Goal: Book appointment/travel/reservation

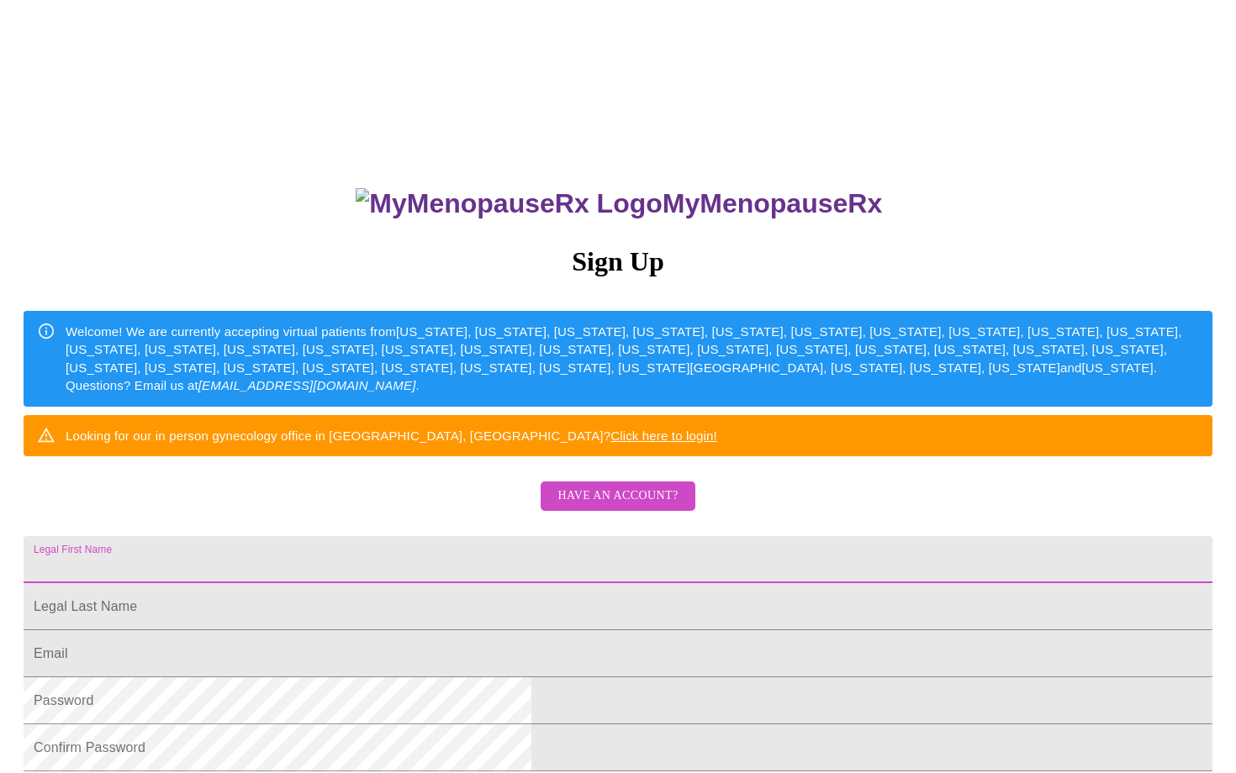
scroll to position [304, 0]
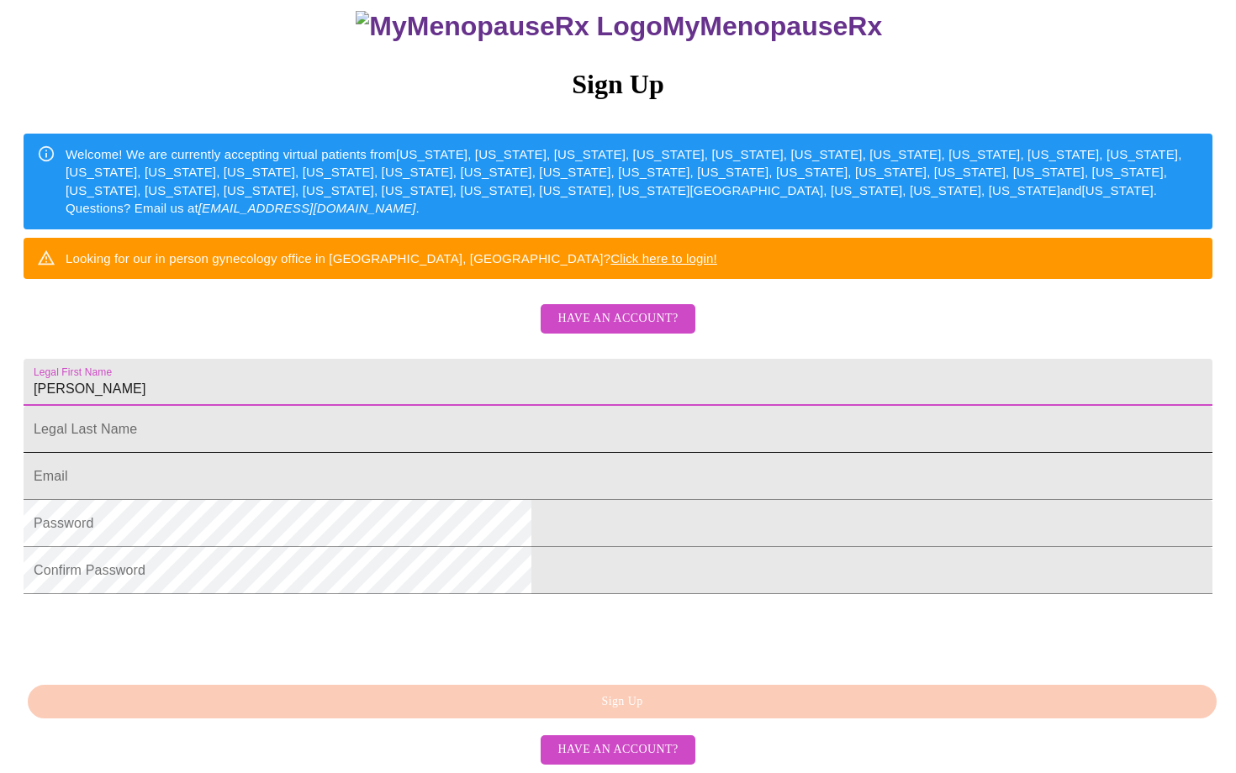
type input "[PERSON_NAME]"
click at [556, 406] on input "Legal First Name" at bounding box center [618, 429] width 1188 height 47
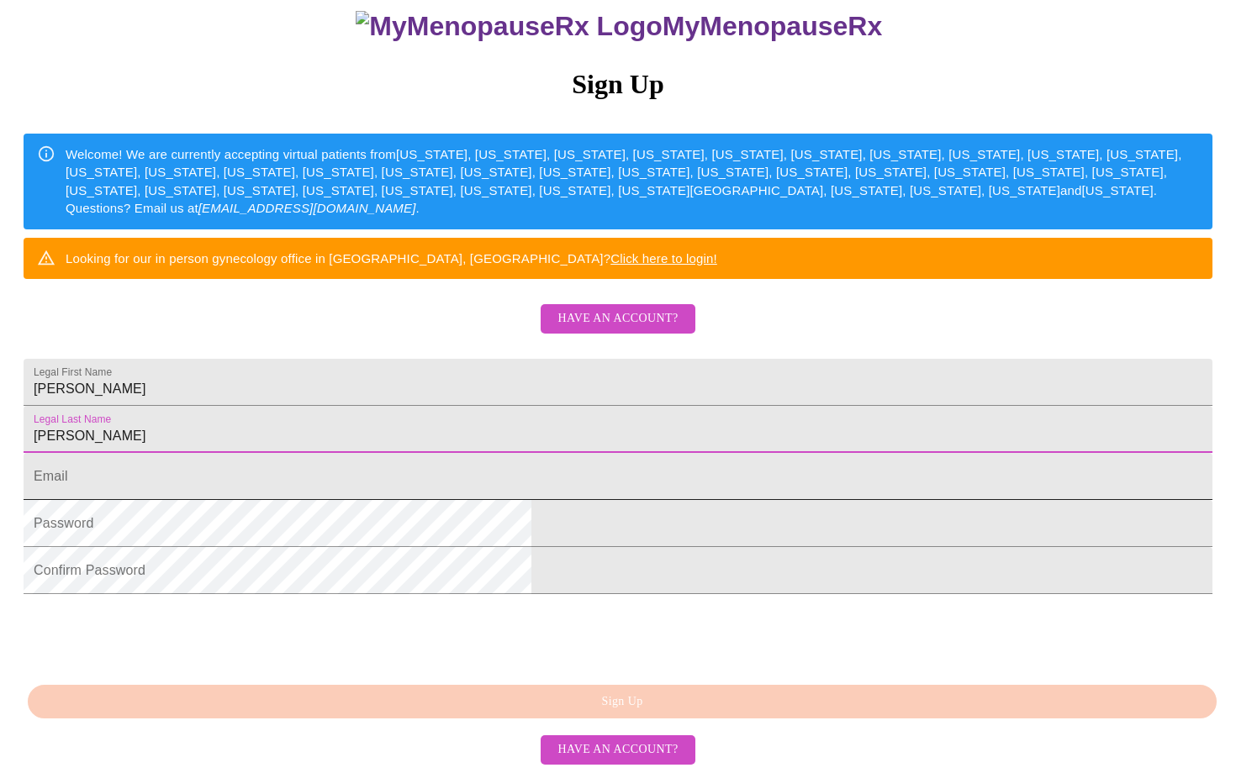
type input "[PERSON_NAME]"
click at [561, 453] on input "Legal First Name" at bounding box center [618, 476] width 1188 height 47
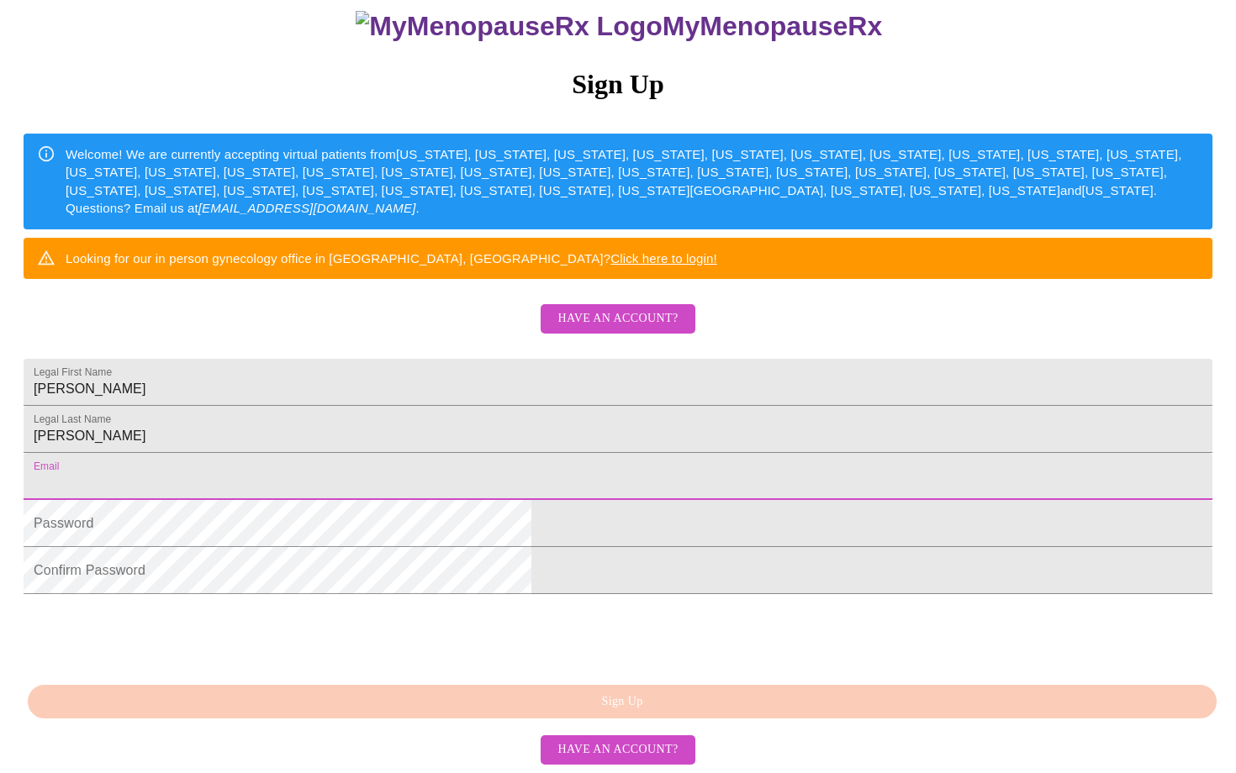
type input "[EMAIL_ADDRESS][DOMAIN_NAME]"
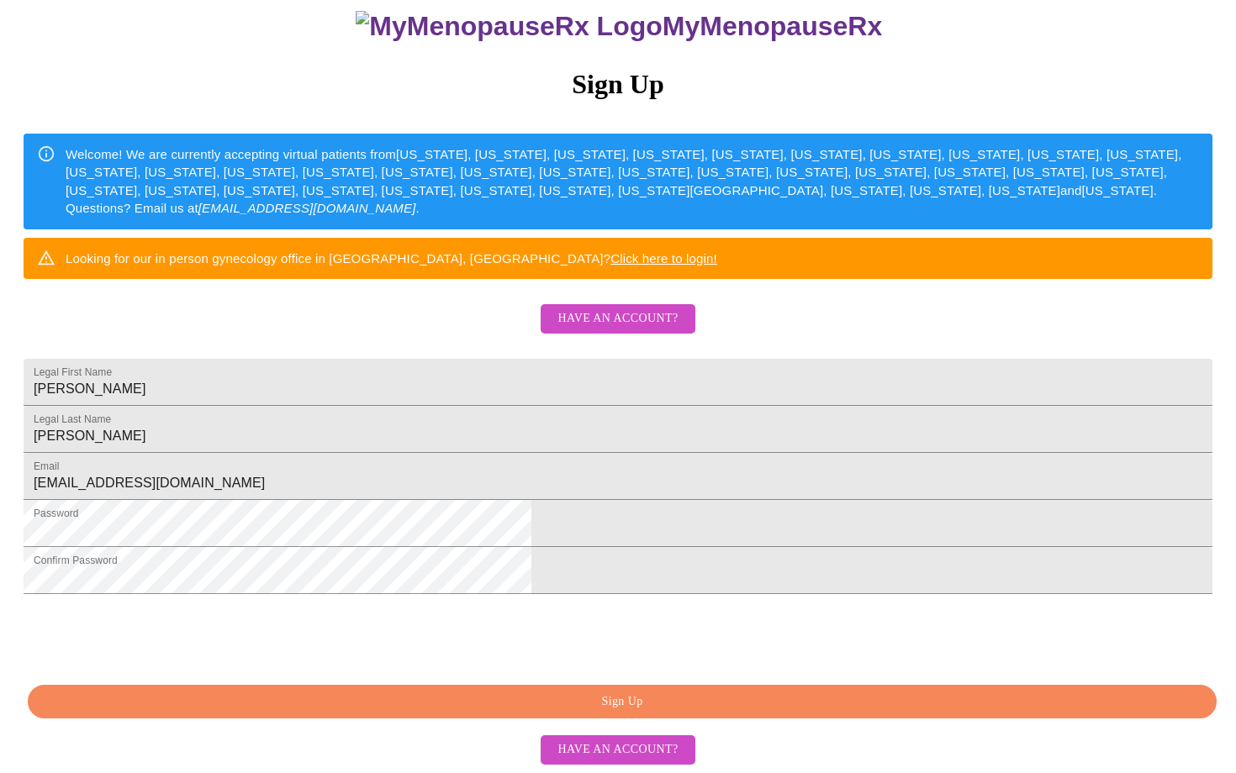
click at [419, 712] on span "Sign Up" at bounding box center [622, 702] width 1150 height 21
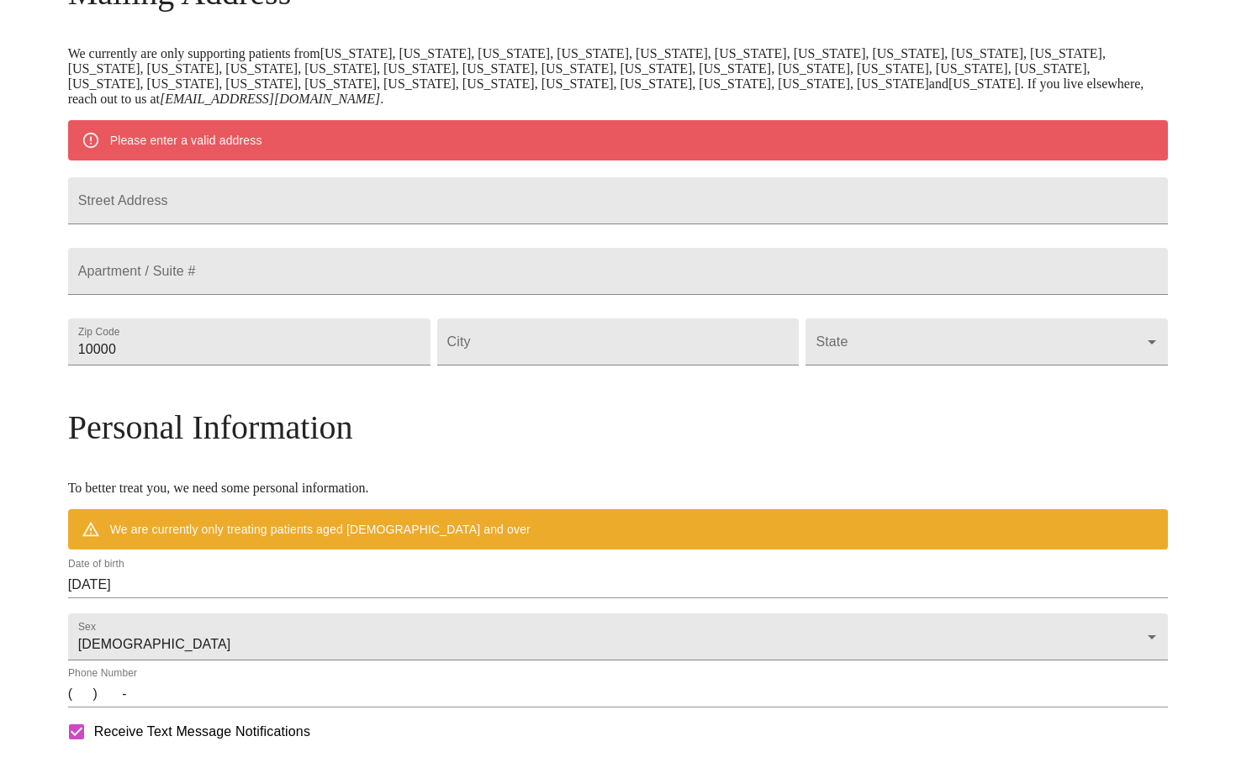
scroll to position [239, 0]
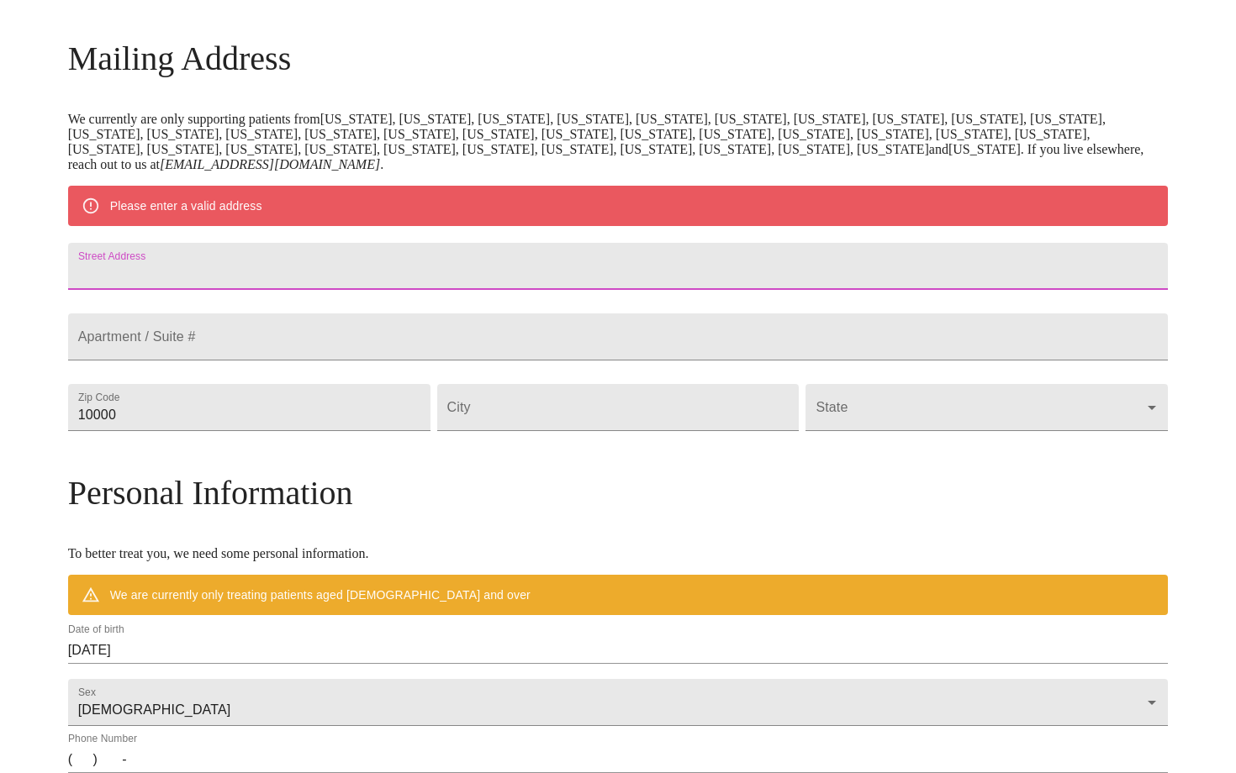
click at [530, 281] on input "Street Address" at bounding box center [618, 266] width 1100 height 47
type input "[STREET_ADDRESS]"
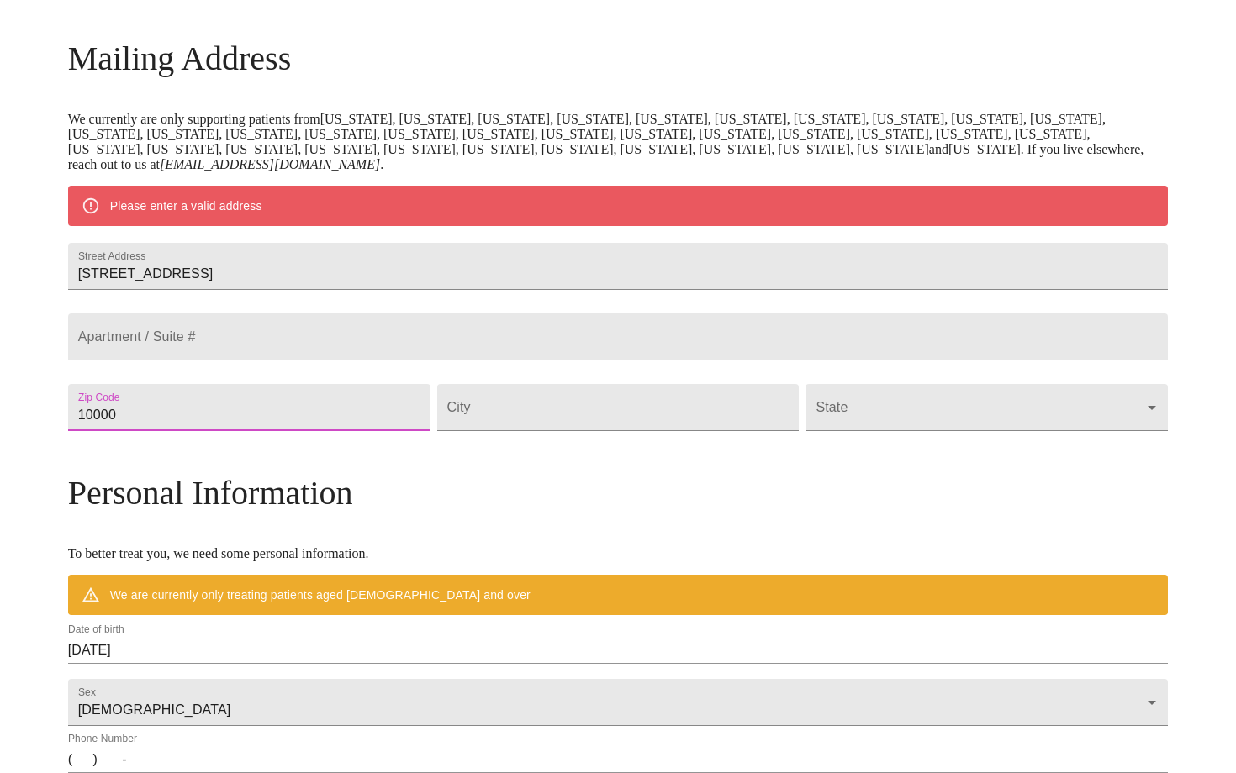
click at [381, 431] on input "10000" at bounding box center [249, 407] width 362 height 47
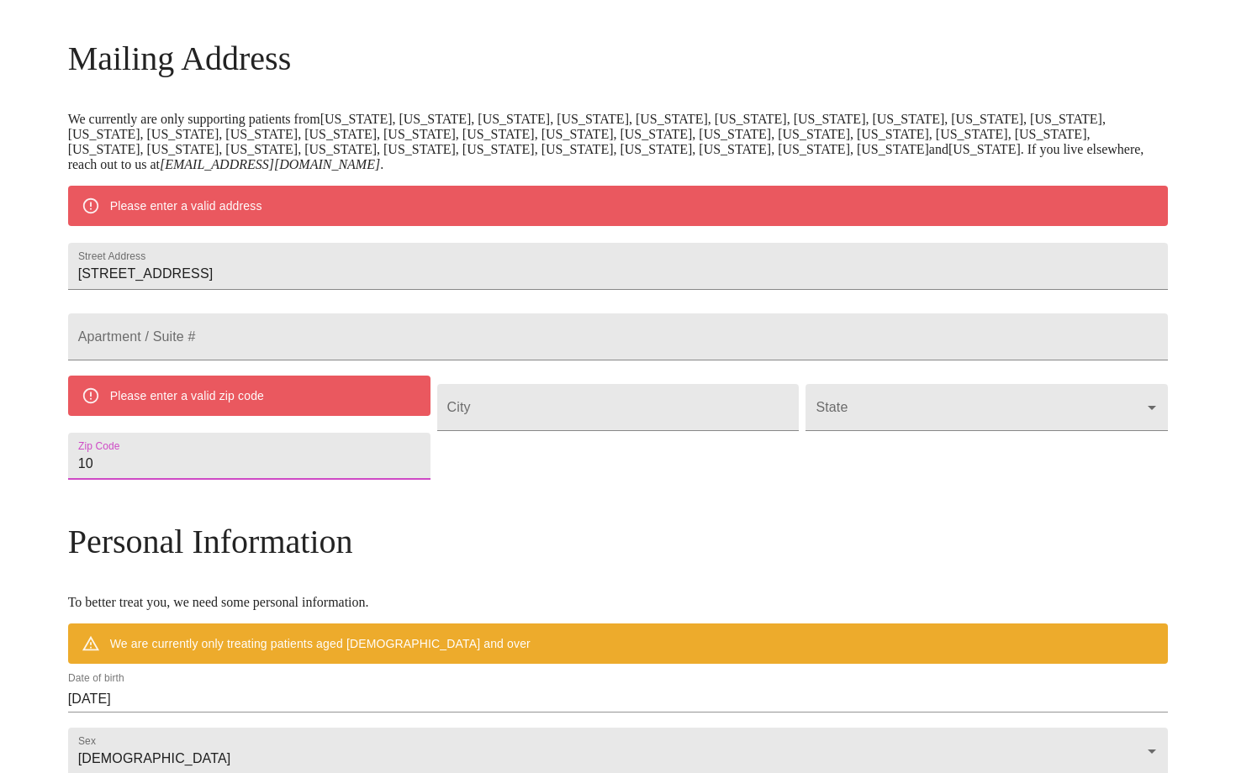
type input "1"
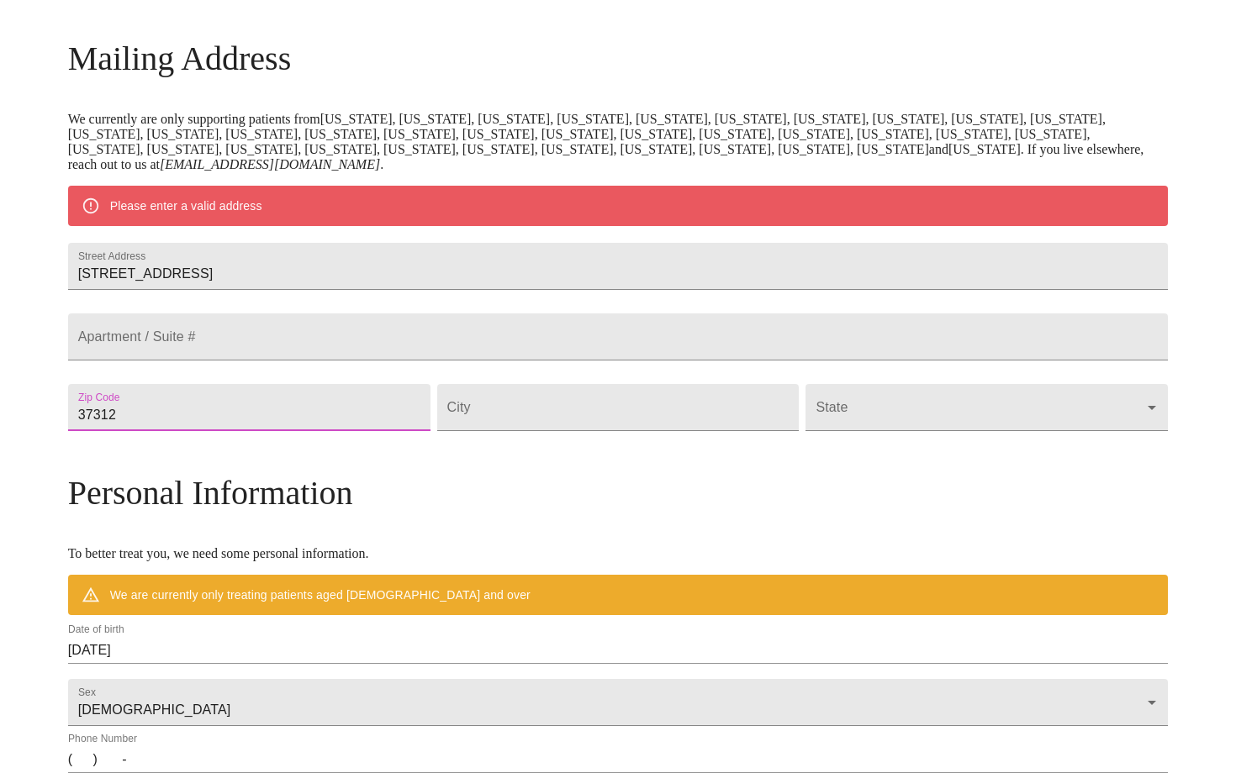
type input "37312"
type input "[GEOGRAPHIC_DATA]"
click at [858, 435] on body "MyMenopauseRx Welcome to MyMenopauseRx Since it's your first time here, you'll …" at bounding box center [618, 430] width 1222 height 1325
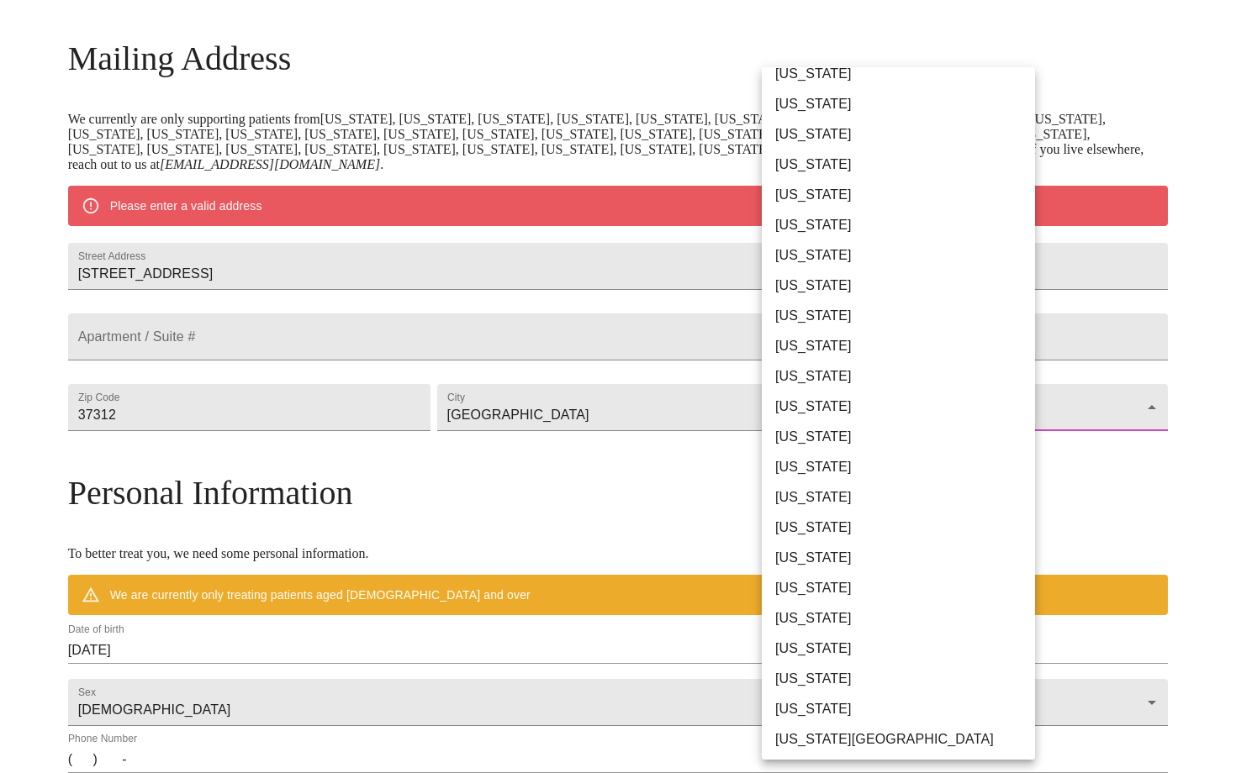
scroll to position [863, 0]
click at [846, 459] on li "[US_STATE]" at bounding box center [897, 466] width 273 height 30
type input "[US_STATE]"
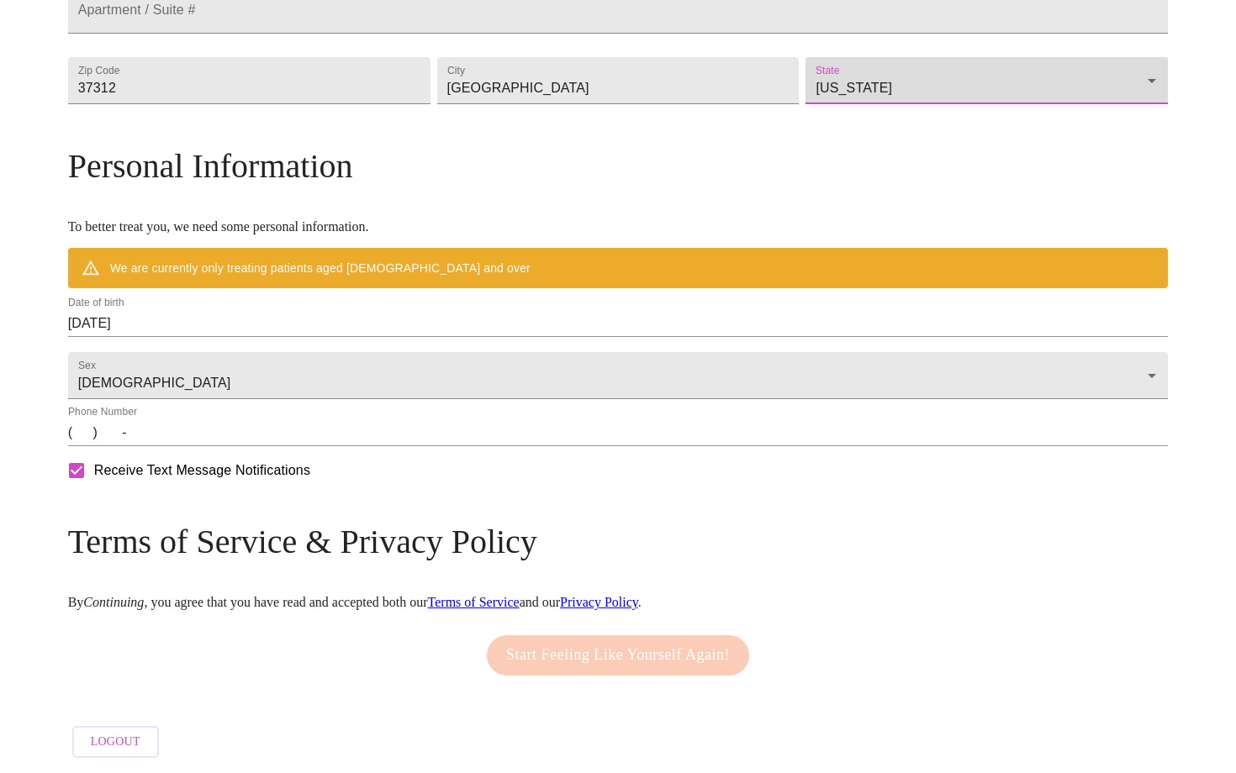
scroll to position [566, 0]
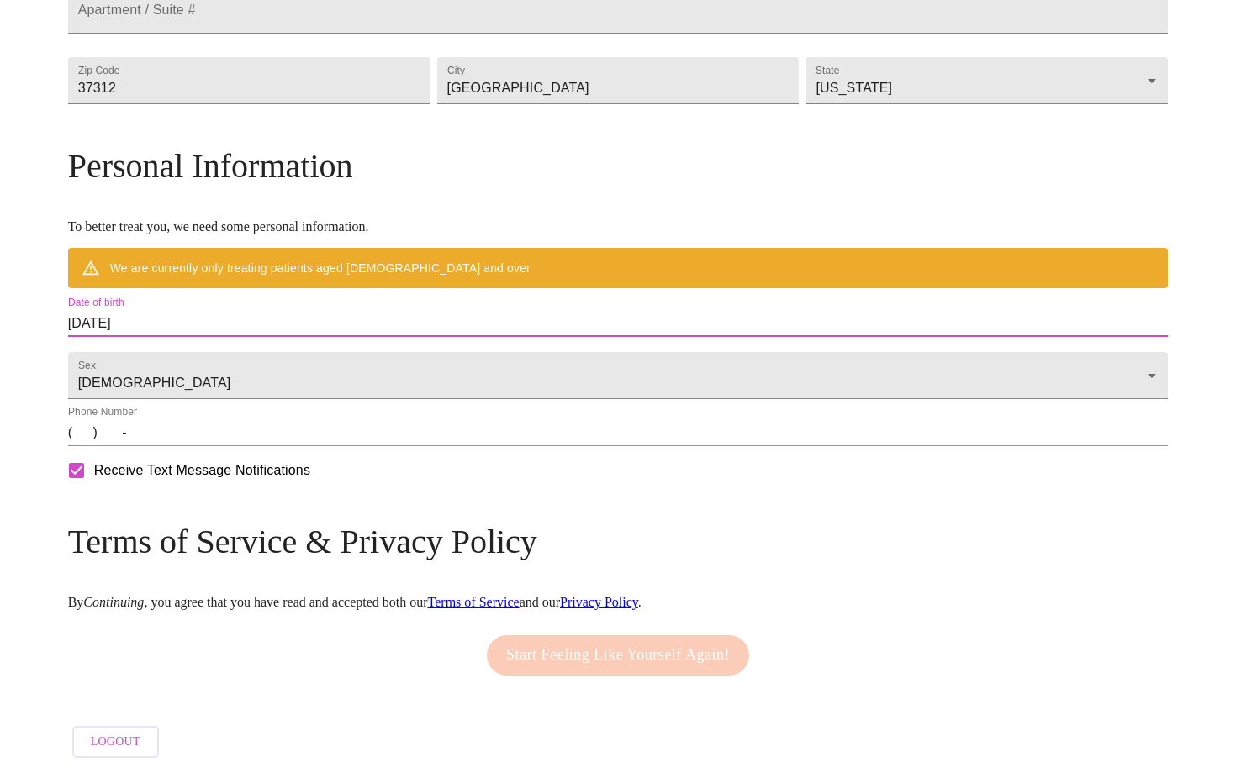
click at [266, 310] on input "[DATE]" at bounding box center [618, 323] width 1100 height 27
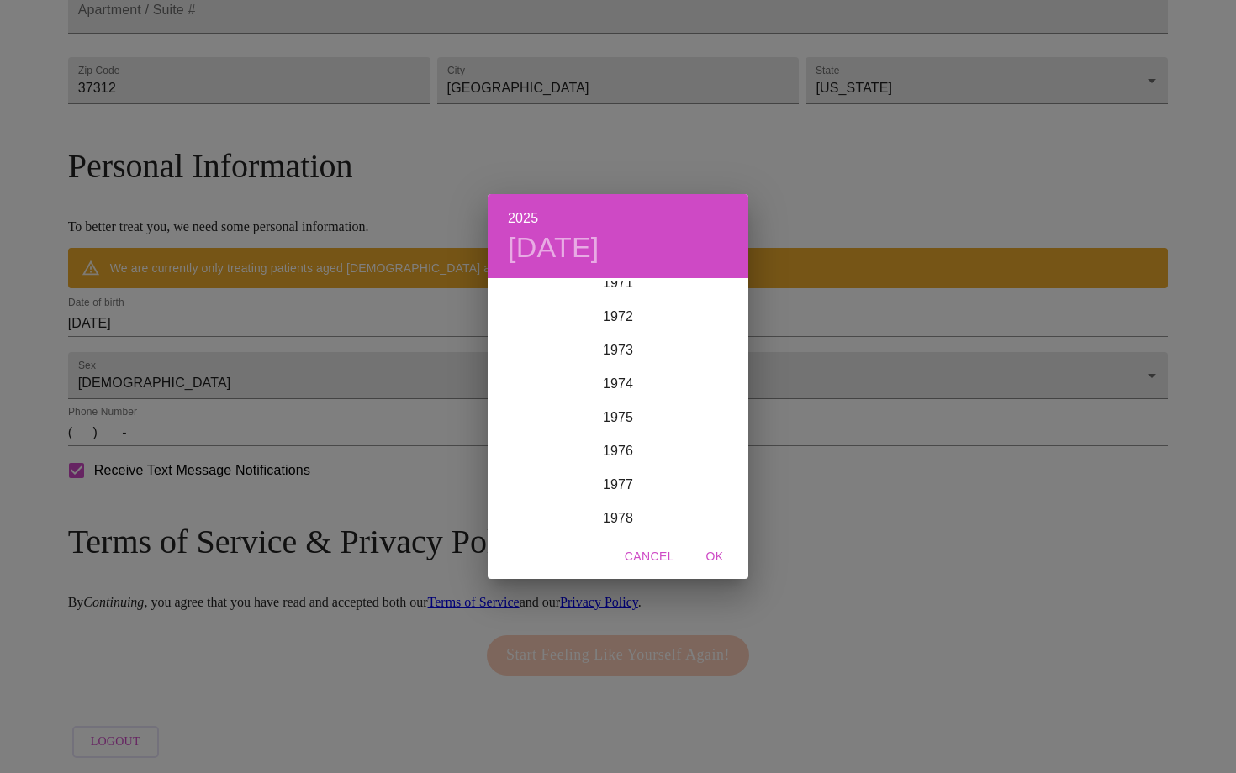
scroll to position [2438, 0]
click at [612, 482] on div "1977" at bounding box center [617, 482] width 261 height 34
click at [618, 377] on div "May" at bounding box center [617, 375] width 87 height 63
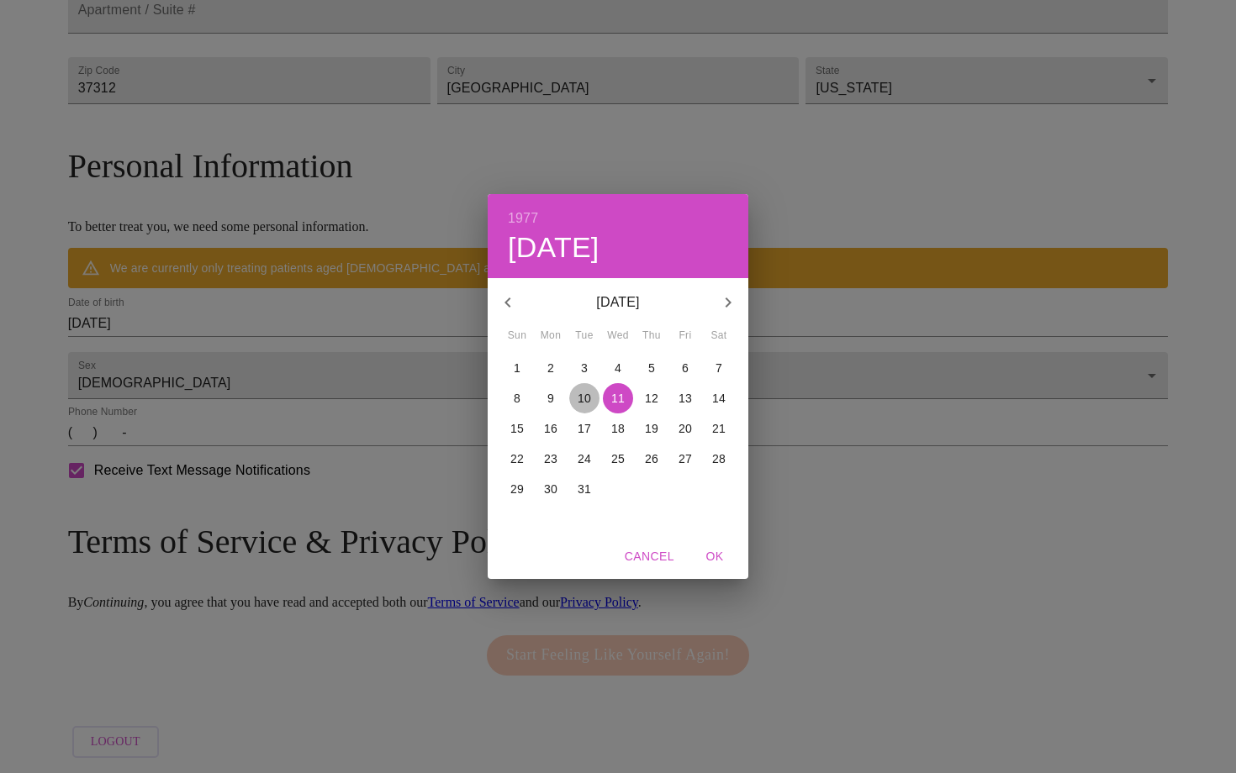
click at [589, 390] on p "10" at bounding box center [583, 398] width 13 height 17
click at [710, 551] on span "OK" at bounding box center [714, 556] width 40 height 21
type input "[DATE]"
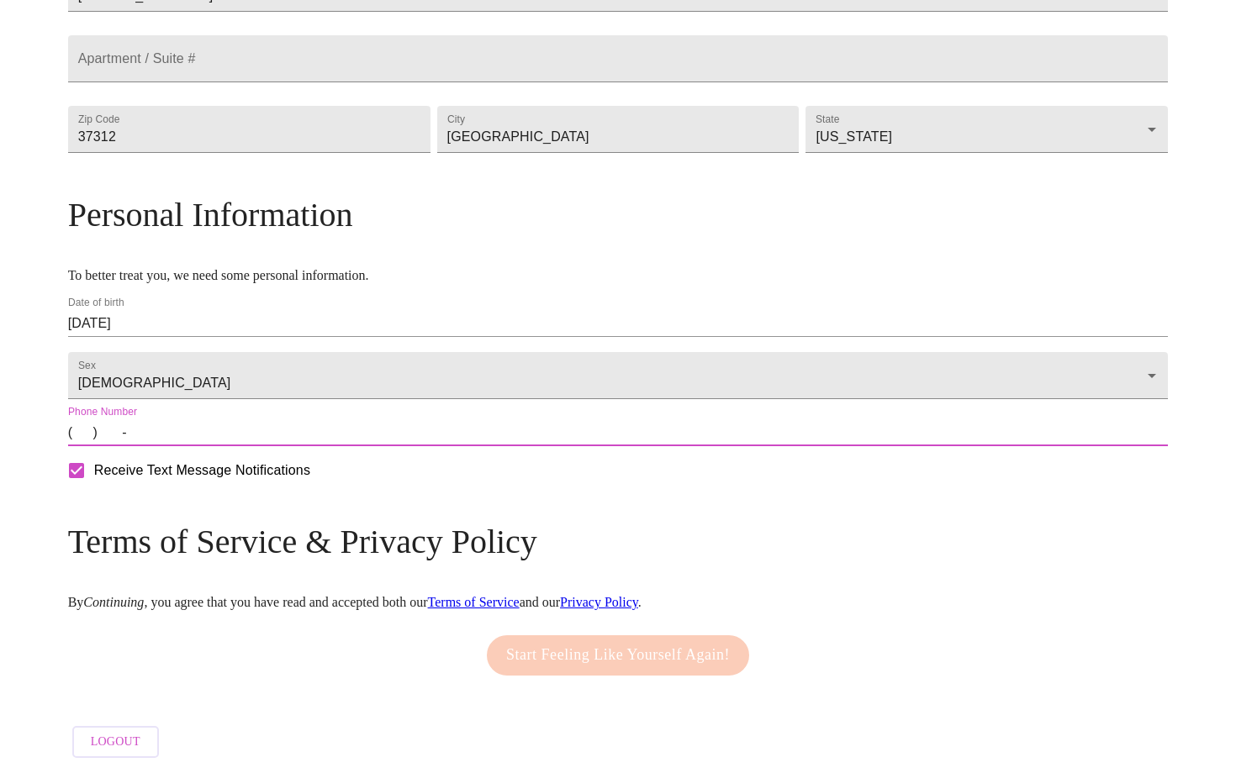
click at [214, 437] on input "(   )    -" at bounding box center [618, 432] width 1100 height 27
type input "[PHONE_NUMBER]"
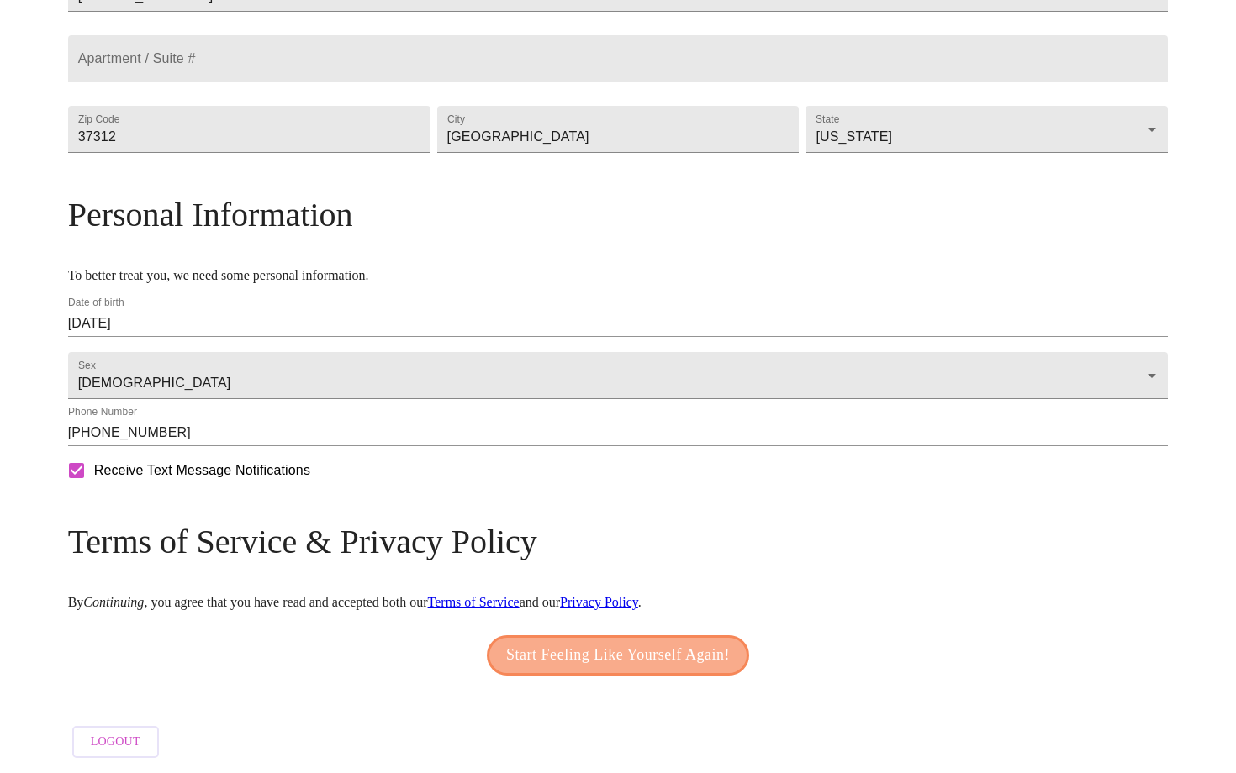
click at [541, 642] on span "Start Feeling Like Yourself Again!" at bounding box center [618, 655] width 224 height 27
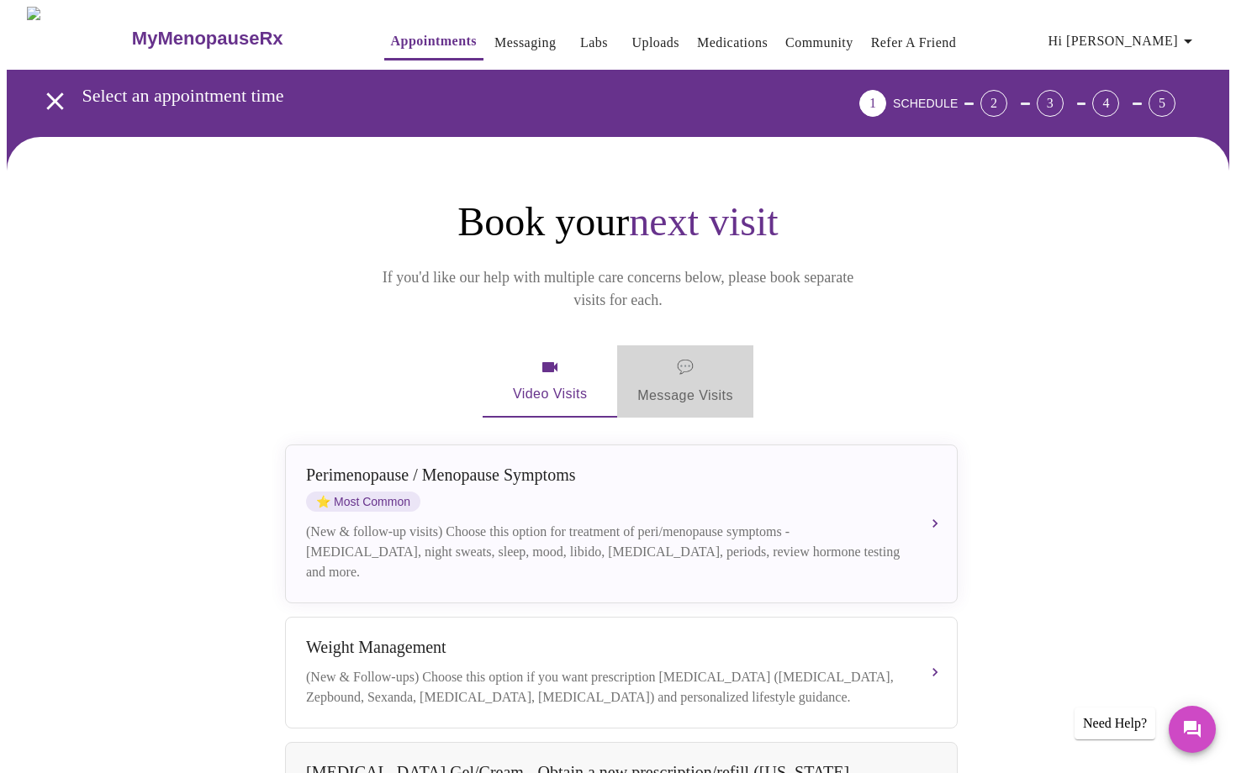
click at [688, 369] on span "💬 Message Visits" at bounding box center [685, 382] width 96 height 52
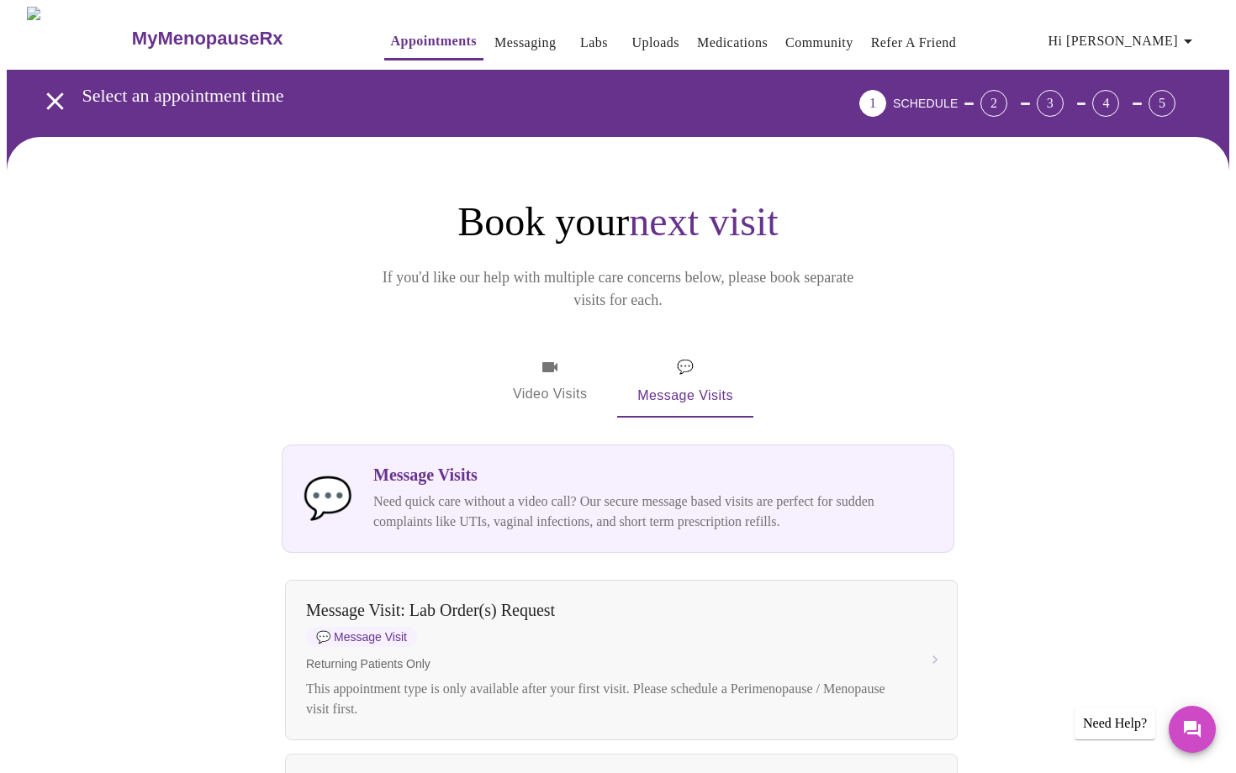
click at [582, 377] on button "Video Visits" at bounding box center [549, 381] width 134 height 72
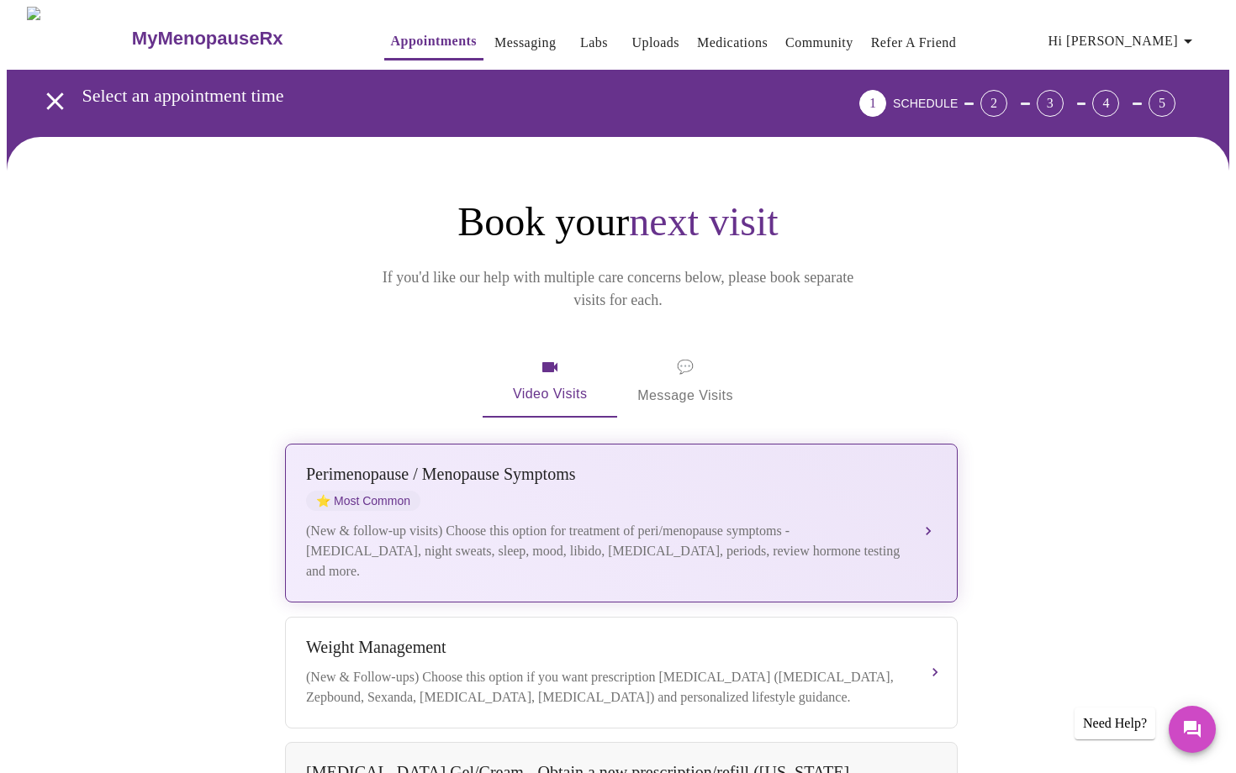
click at [558, 465] on div "Perimenopause / Menopause Symptoms" at bounding box center [604, 474] width 597 height 19
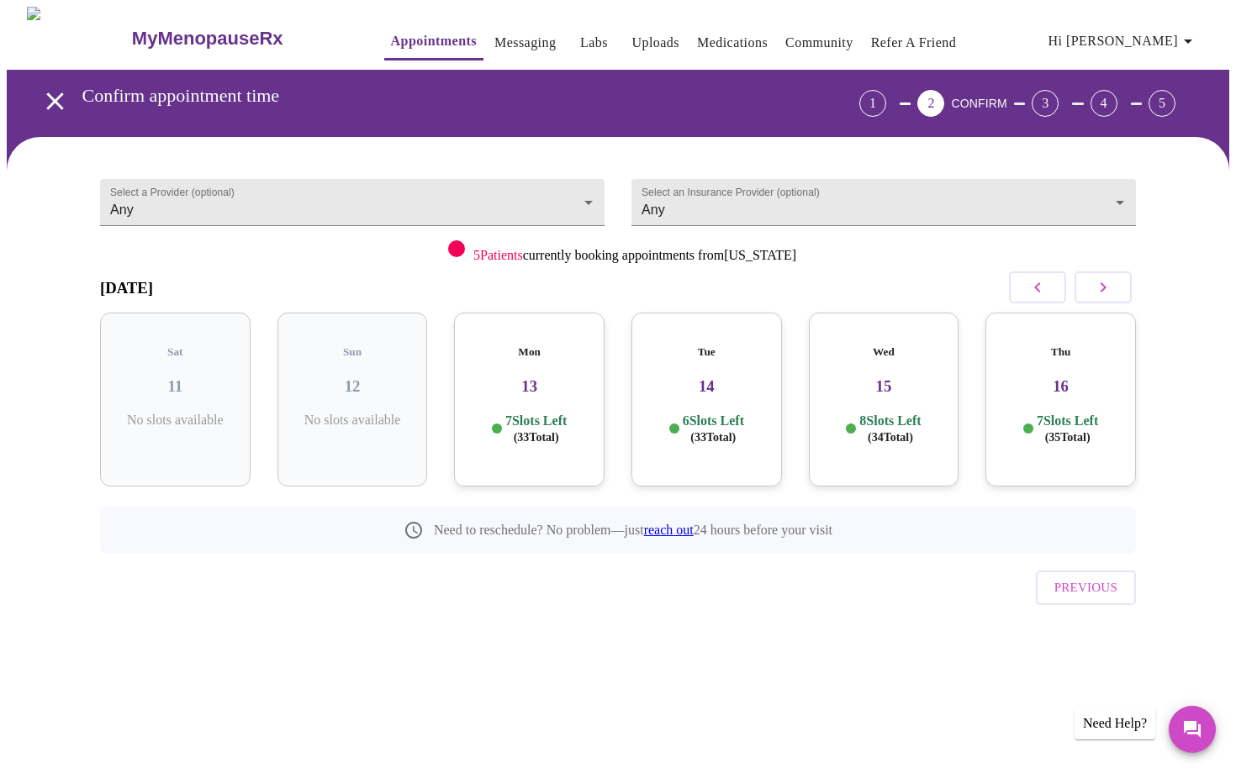
click at [886, 431] on span "( 34 Total)" at bounding box center [889, 437] width 45 height 13
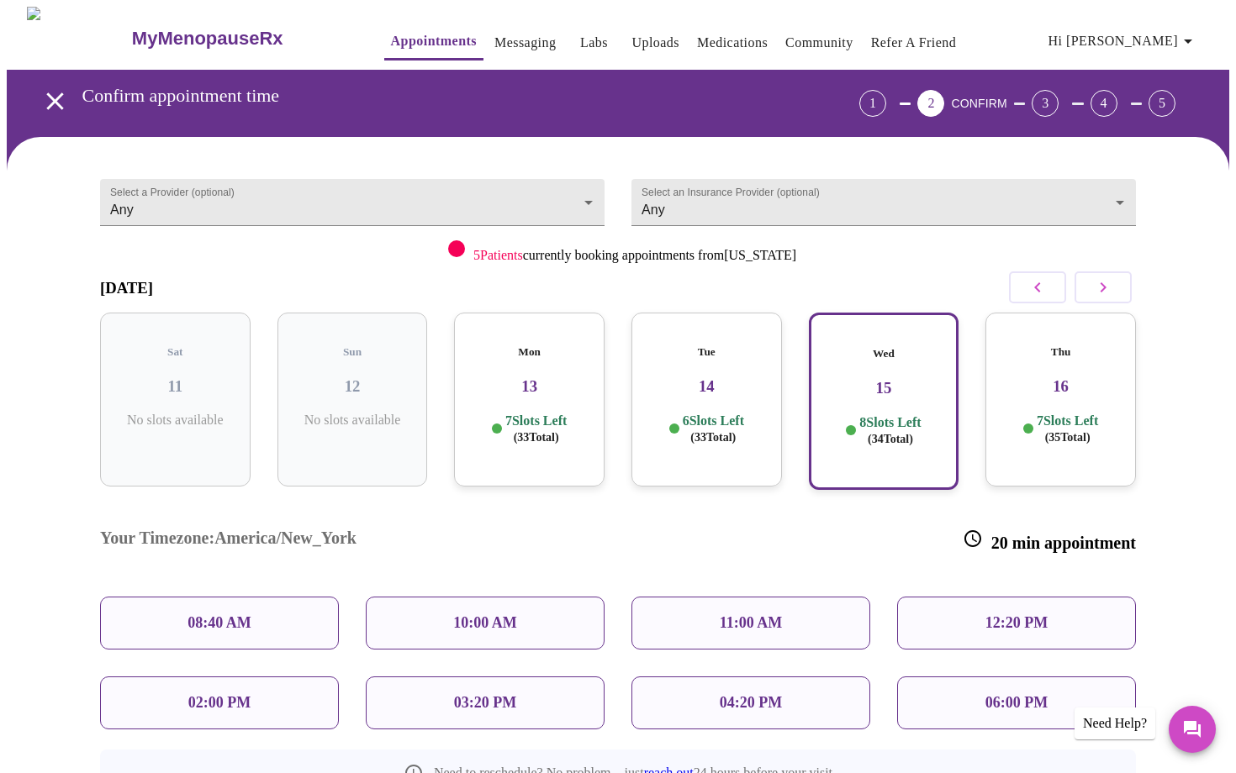
click at [545, 677] on div "03:20 PM" at bounding box center [485, 703] width 239 height 53
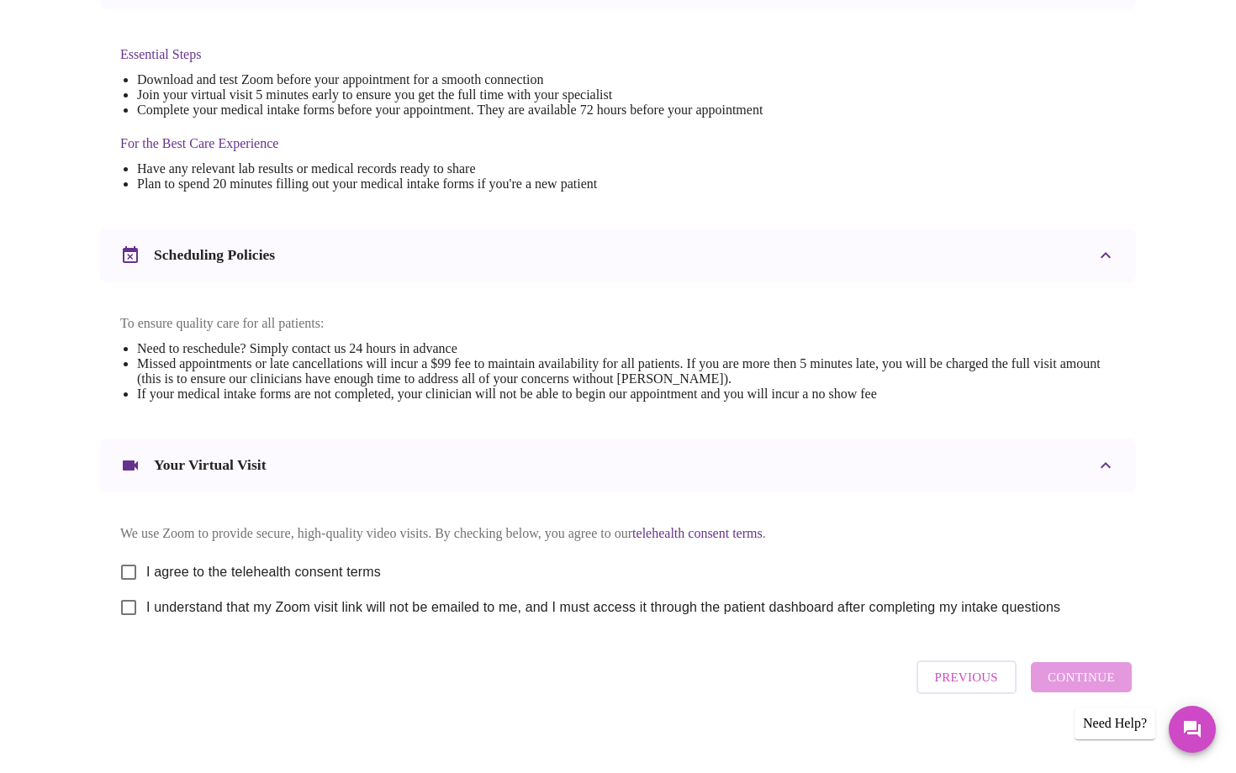
scroll to position [445, 0]
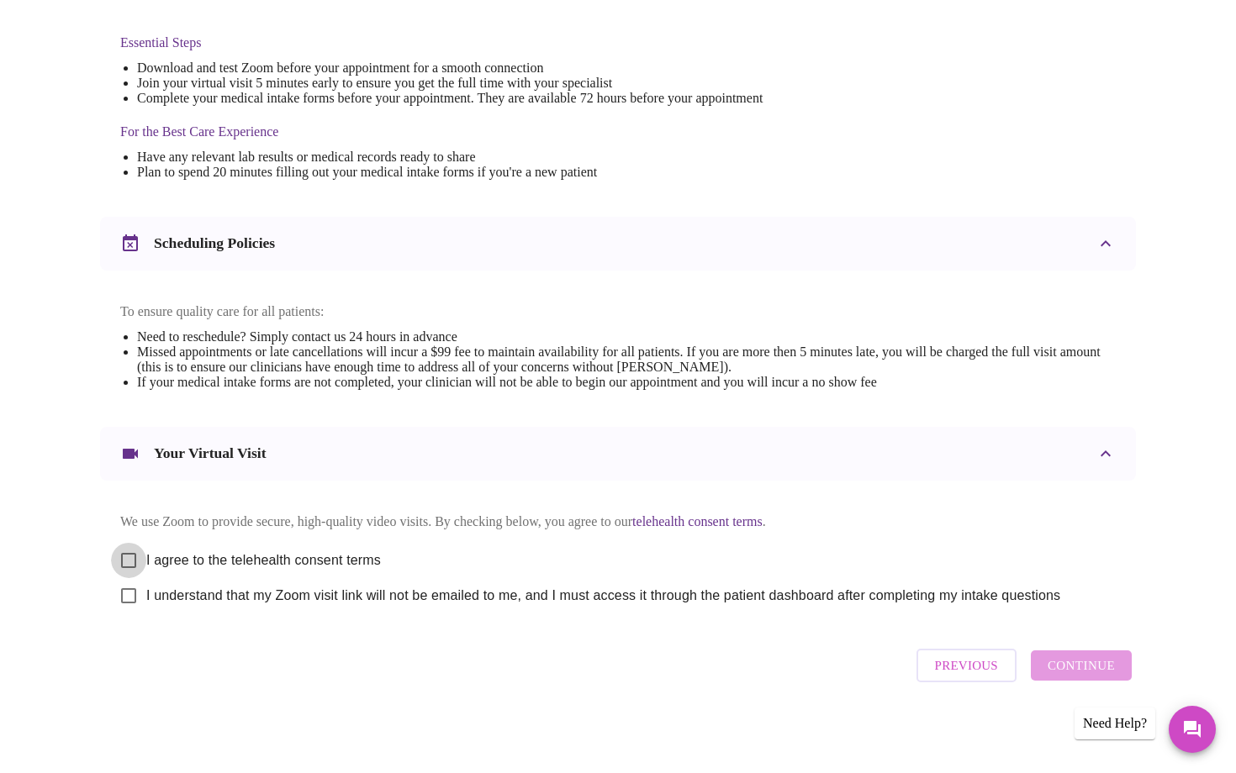
click at [117, 563] on input "I agree to the telehealth consent terms" at bounding box center [128, 560] width 35 height 35
checkbox input "true"
click at [127, 609] on input "I understand that my Zoom visit link will not be emailed to me, and I must acce…" at bounding box center [128, 595] width 35 height 35
checkbox input "true"
click at [1047, 670] on button "Continue" at bounding box center [1080, 666] width 101 height 30
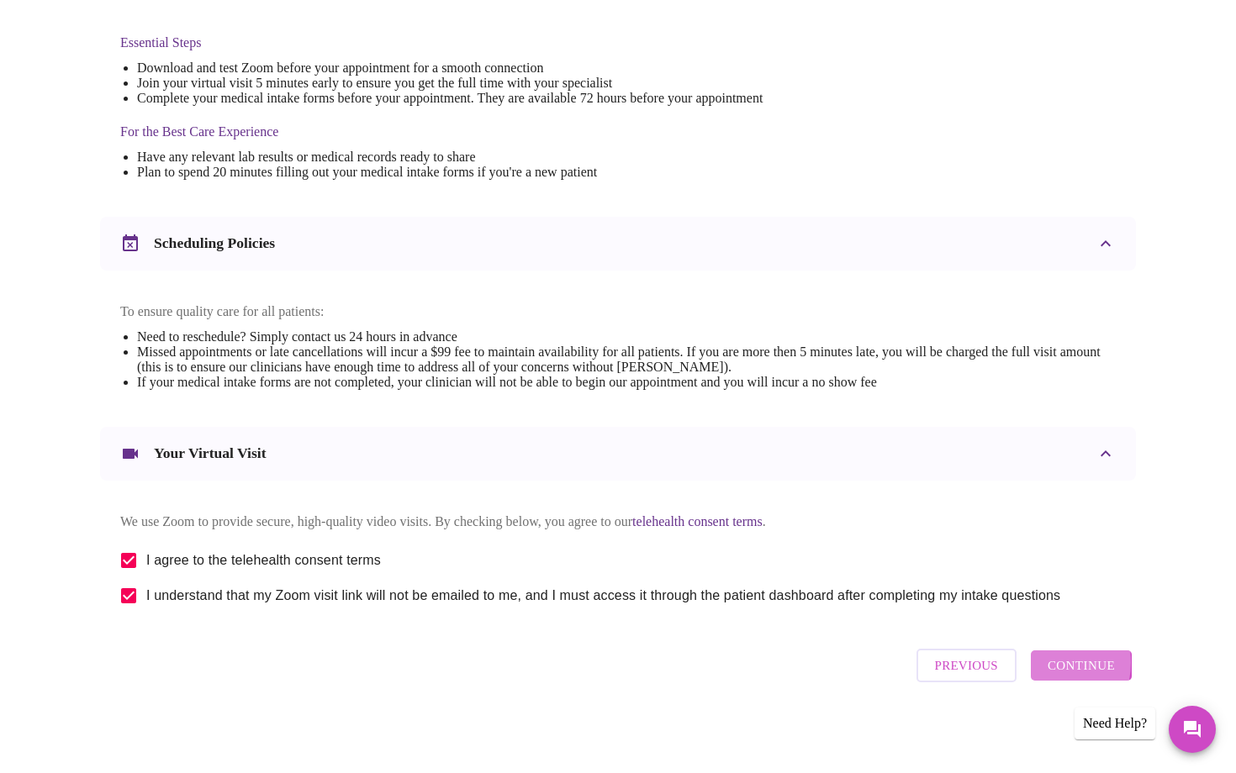
scroll to position [0, 0]
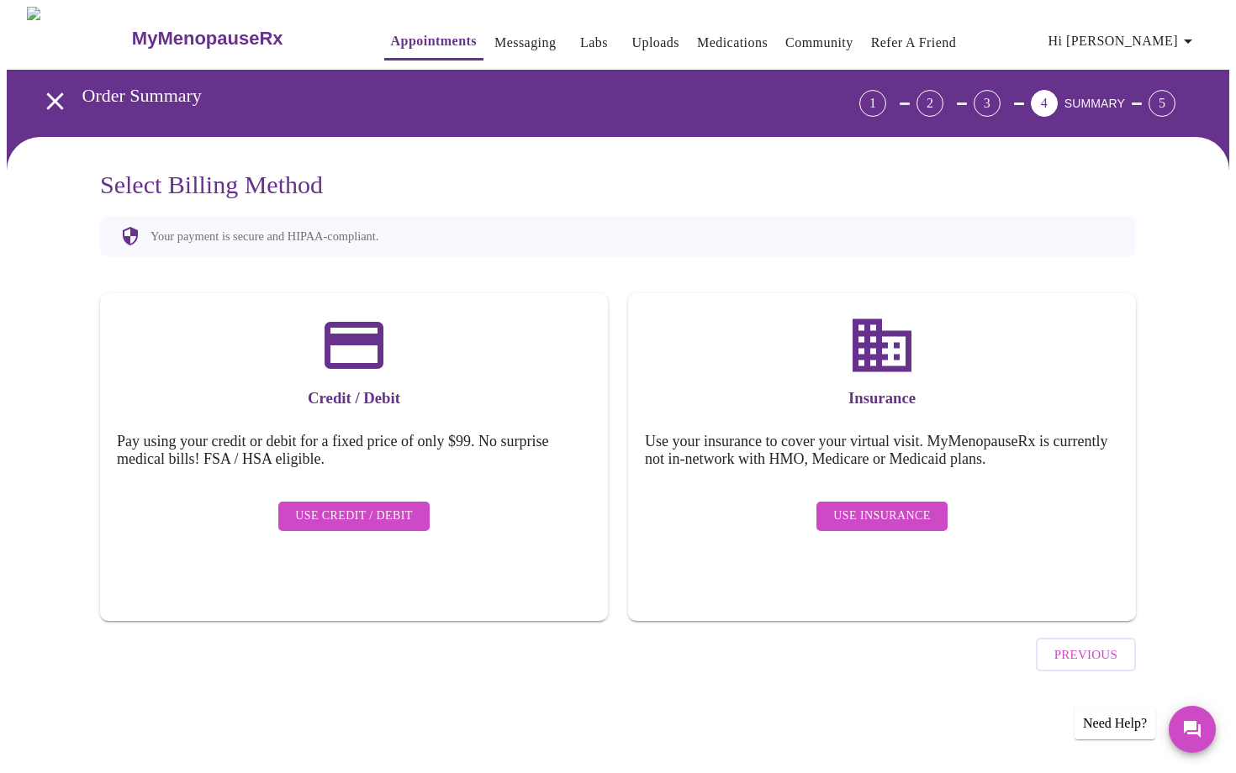
click at [889, 511] on span "Use Insurance" at bounding box center [881, 516] width 97 height 21
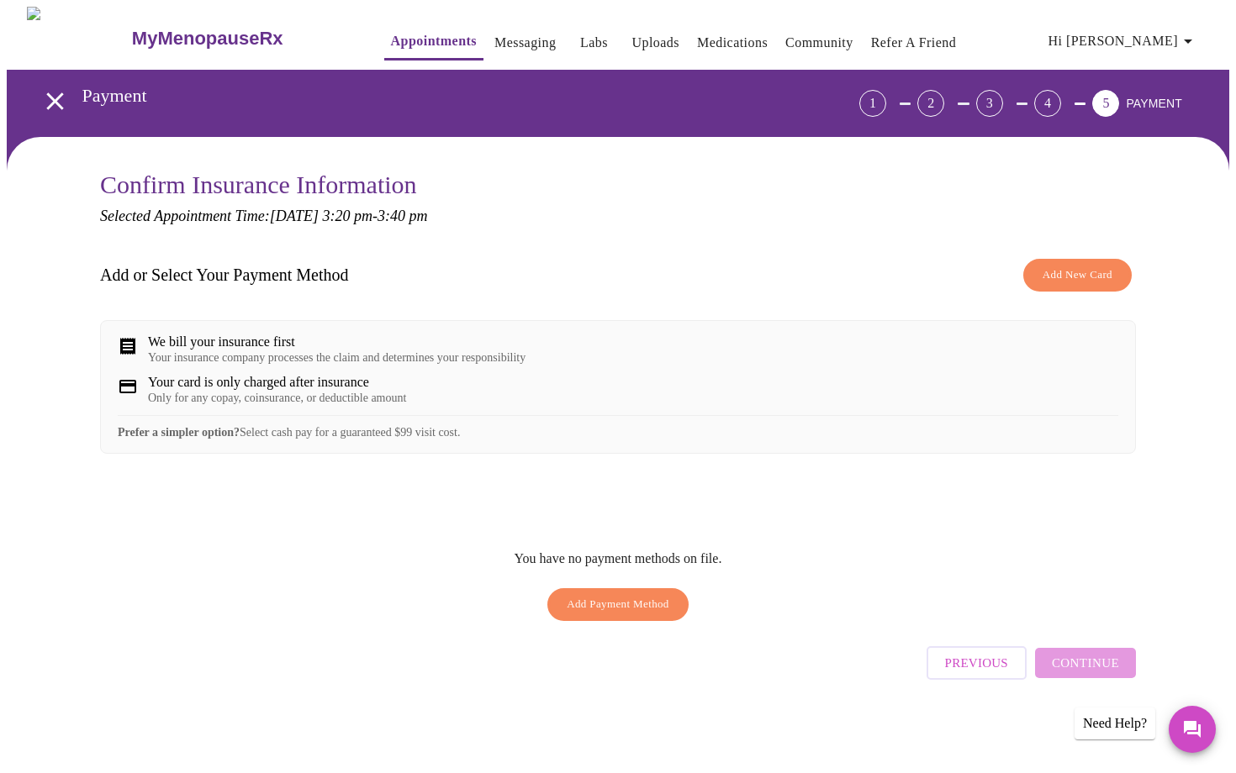
click at [1065, 268] on span "Add New Card" at bounding box center [1077, 275] width 70 height 19
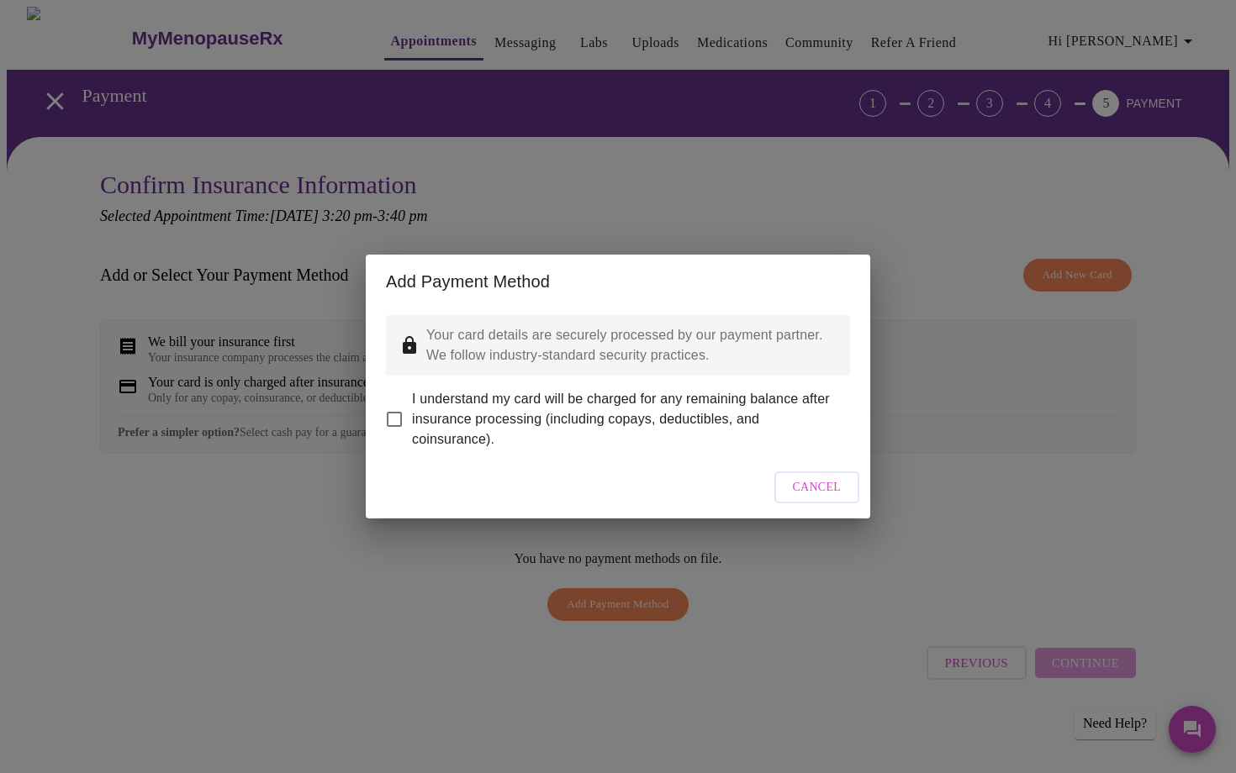
click at [396, 413] on input "I understand my card will be charged for any remaining balance after insurance …" at bounding box center [394, 419] width 35 height 35
checkbox input "true"
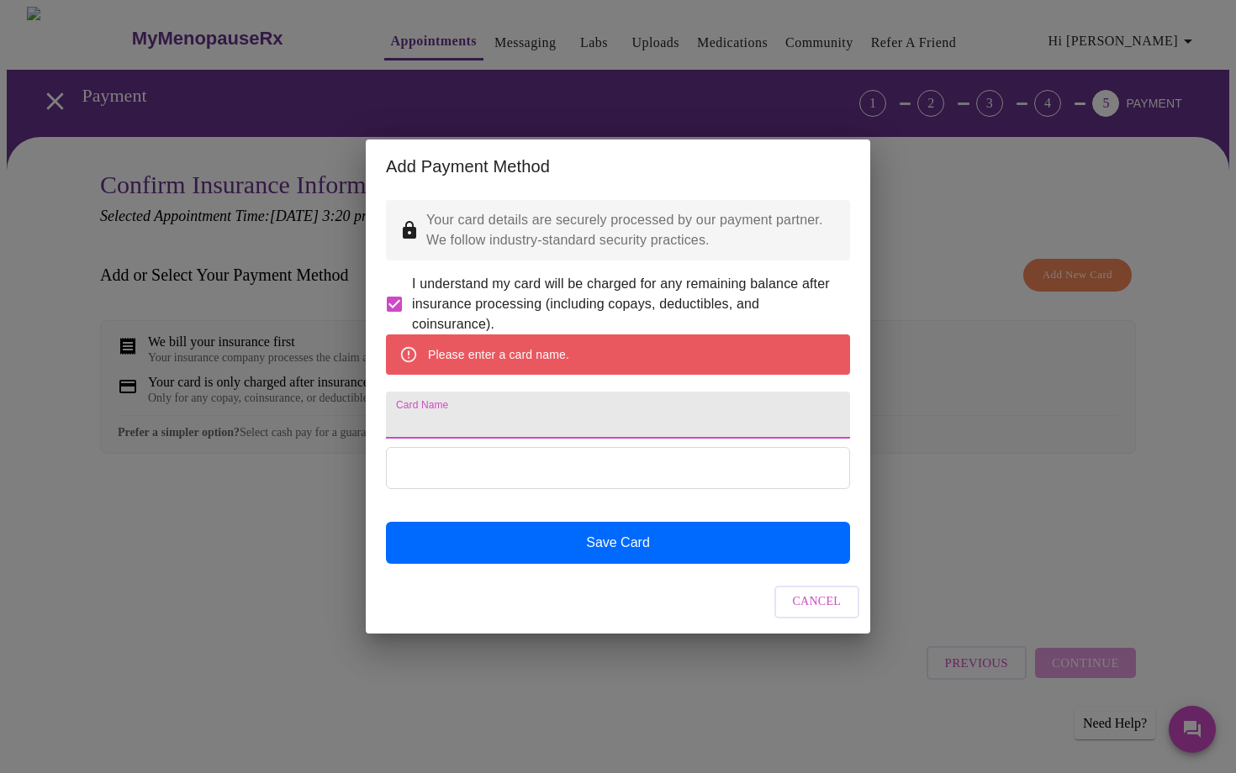
click at [449, 406] on input "Card Name" at bounding box center [618, 415] width 464 height 47
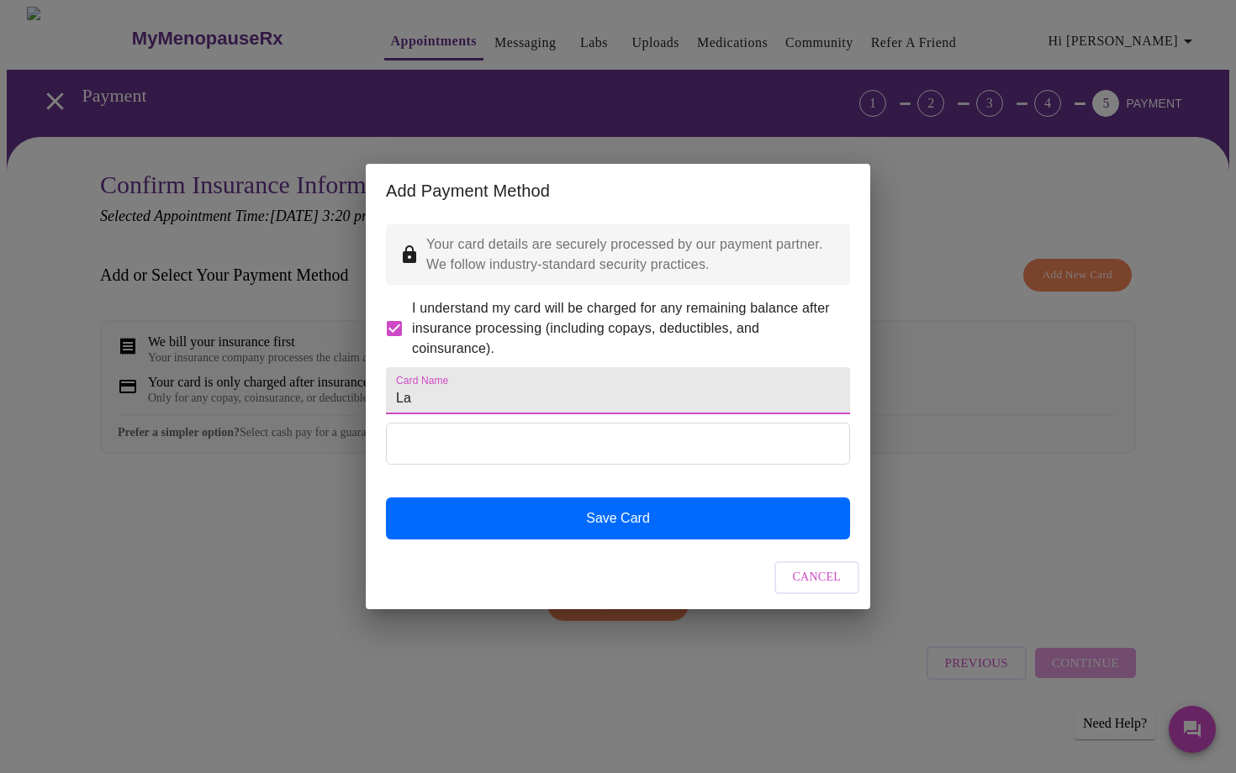
type input "L"
type input "a"
type input "Capital One"
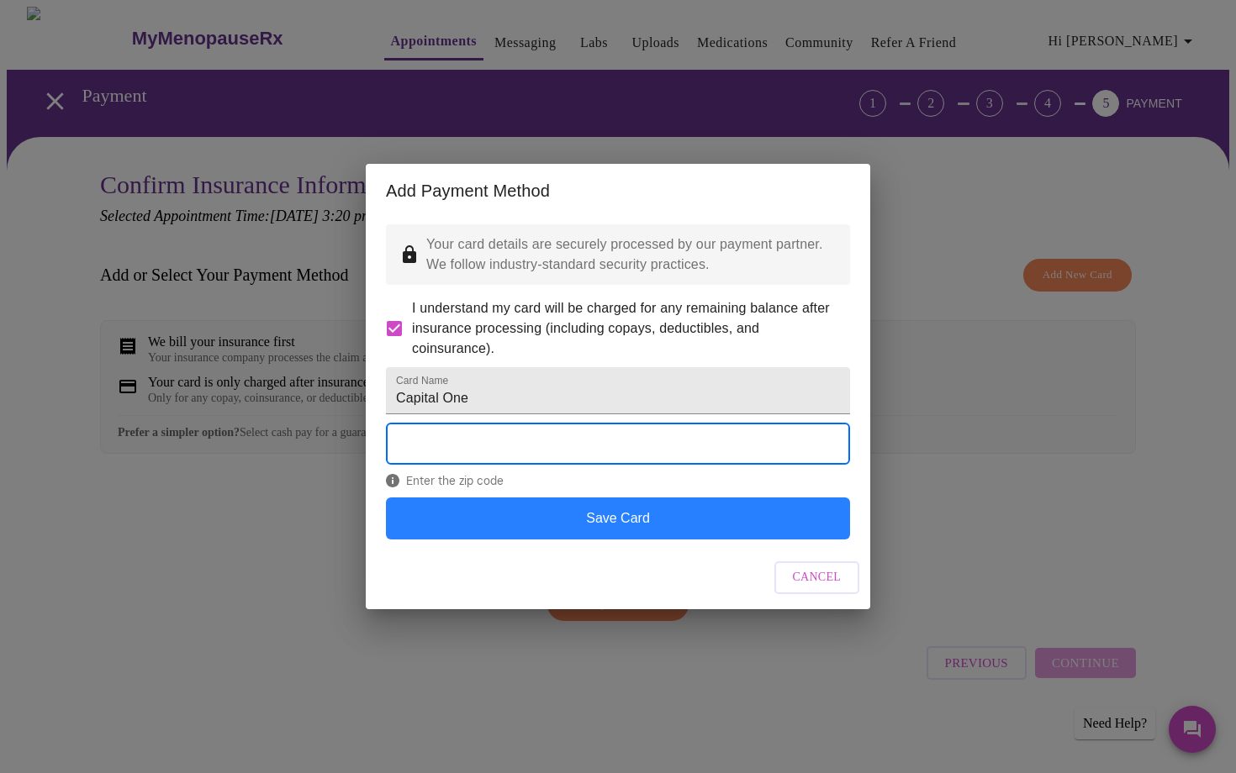
click at [515, 540] on button "Save Card" at bounding box center [618, 519] width 464 height 42
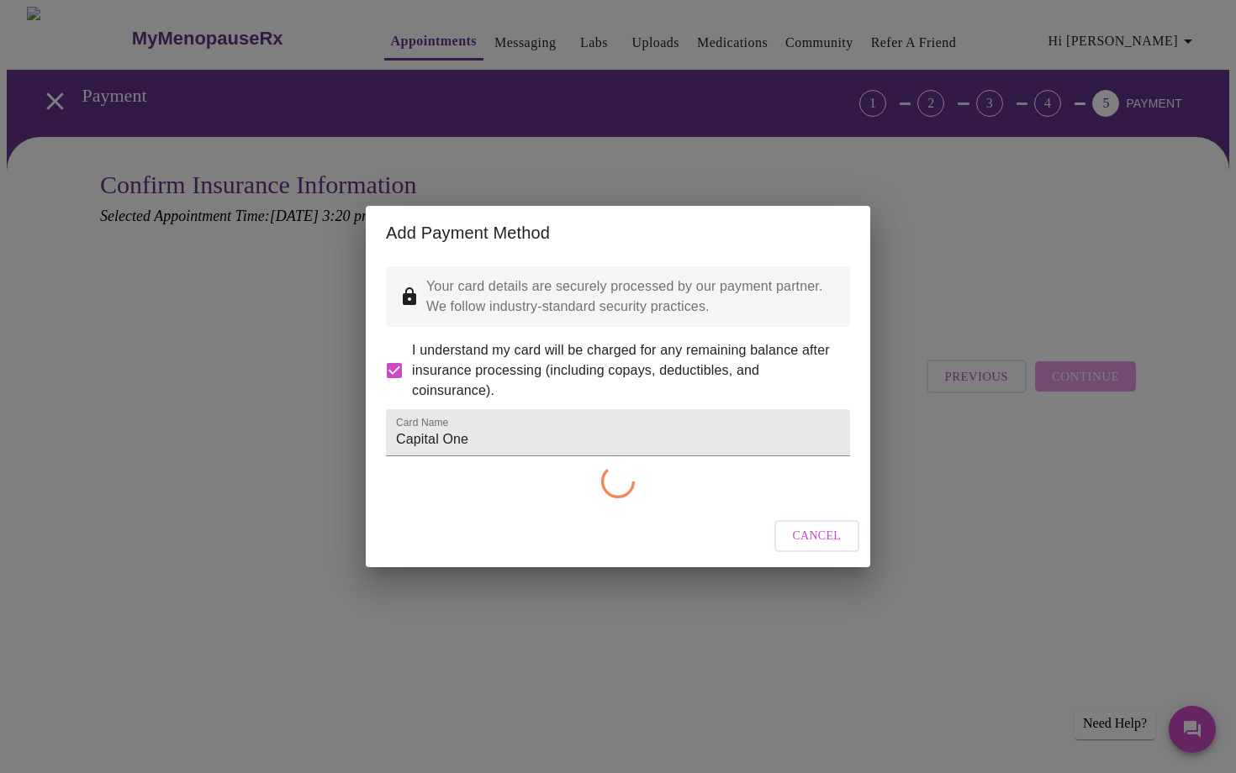
checkbox input "false"
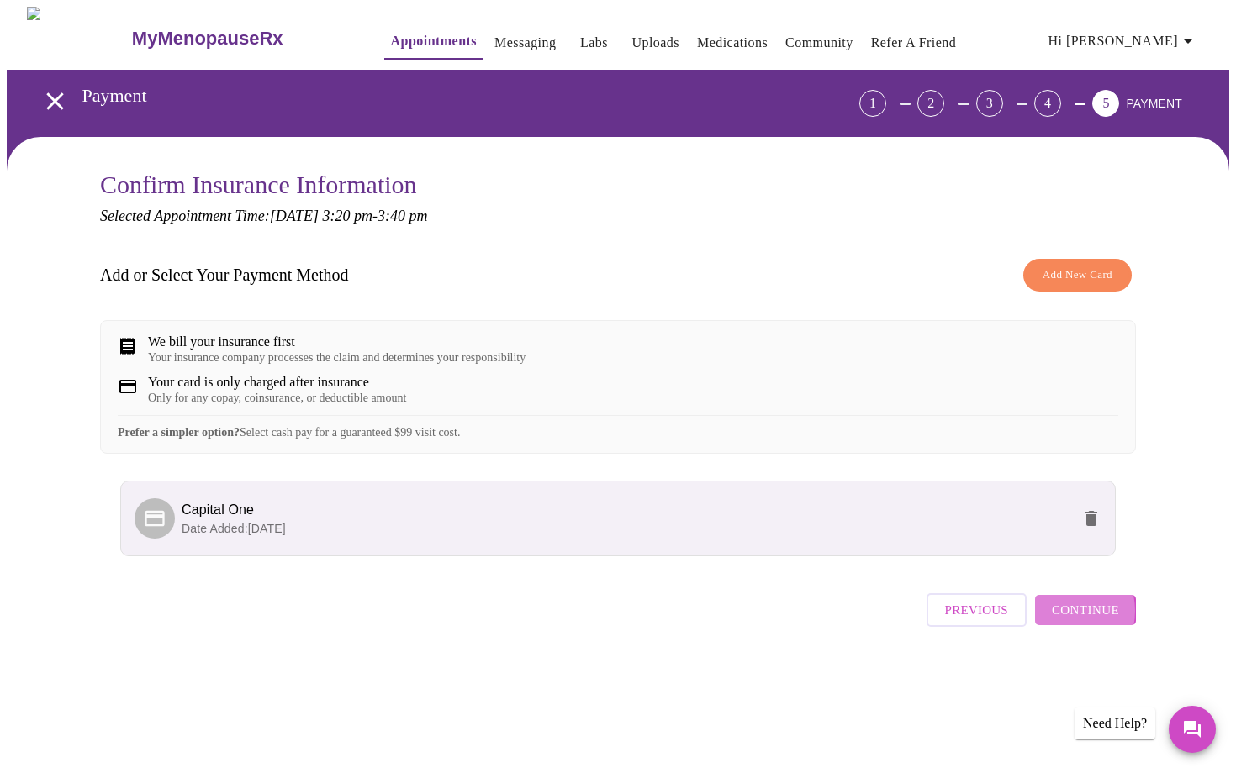
click at [1062, 621] on span "Continue" at bounding box center [1084, 610] width 67 height 22
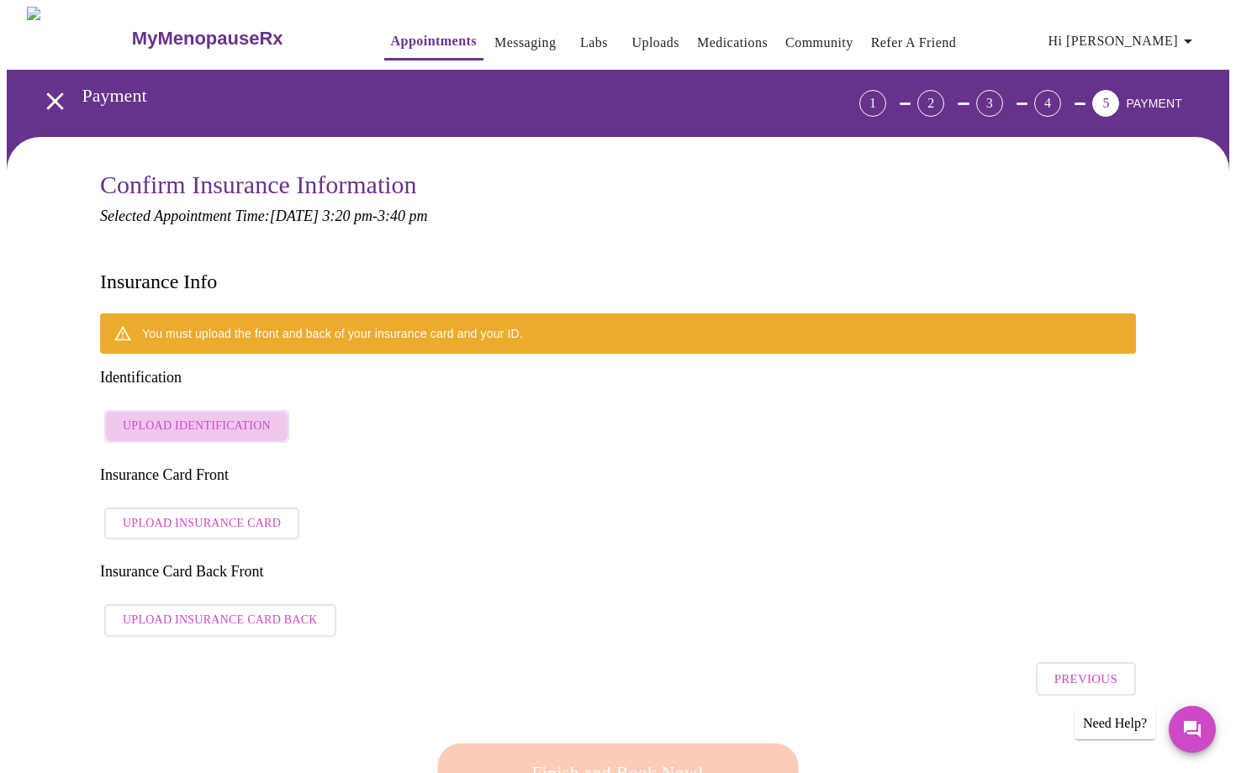
click at [250, 416] on span "Upload Identification" at bounding box center [197, 426] width 148 height 21
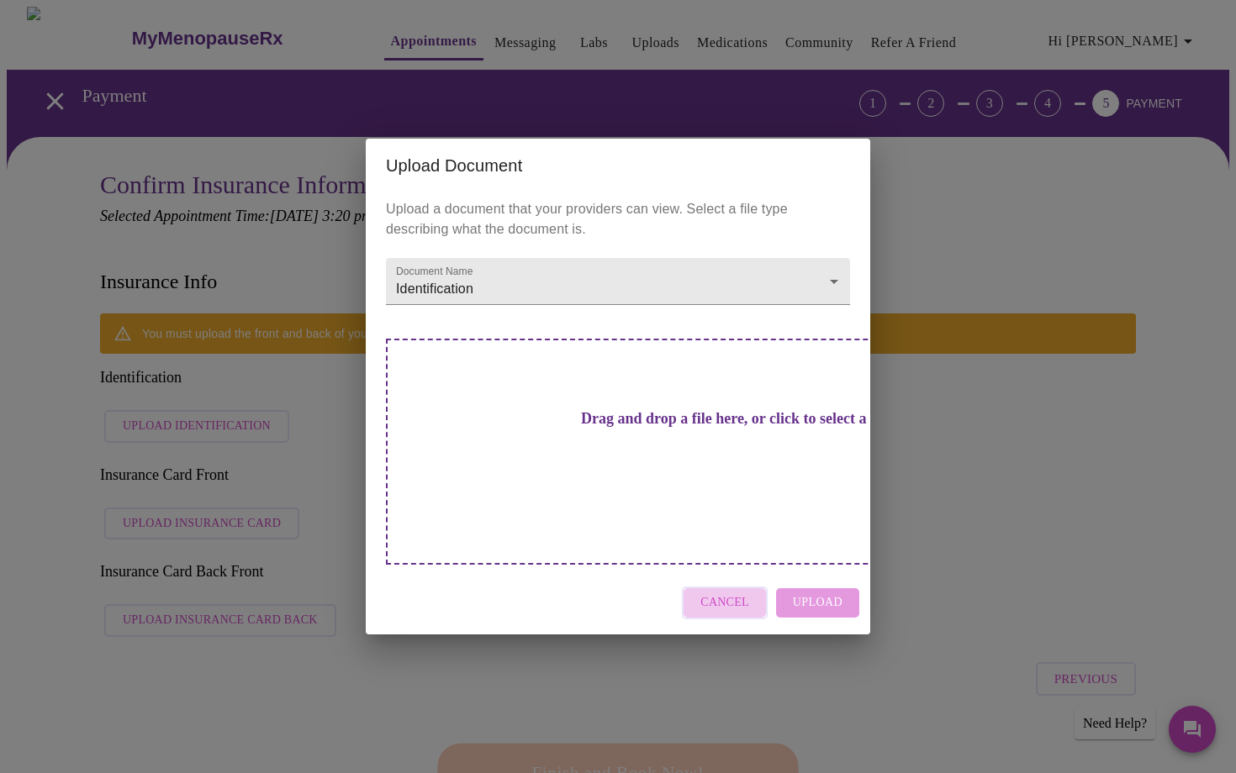
click at [721, 593] on span "Cancel" at bounding box center [724, 603] width 49 height 21
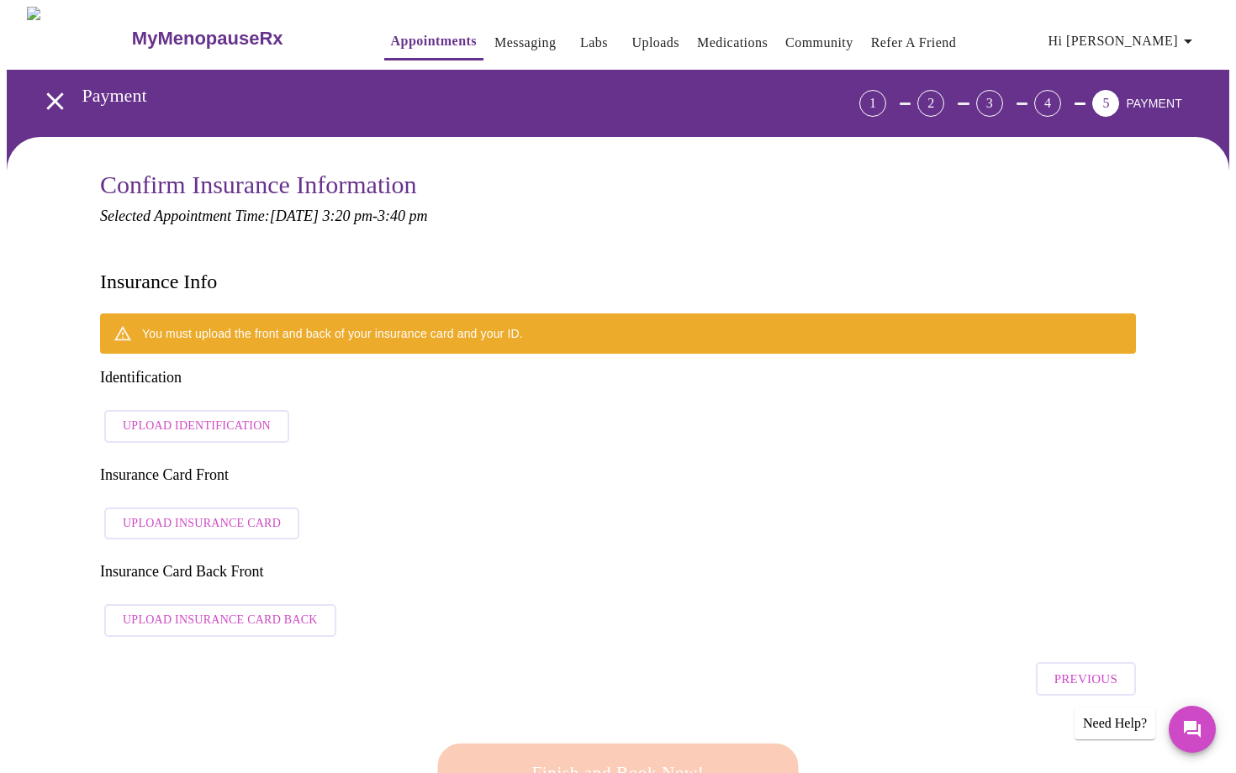
click at [215, 416] on span "Upload Identification" at bounding box center [197, 426] width 148 height 21
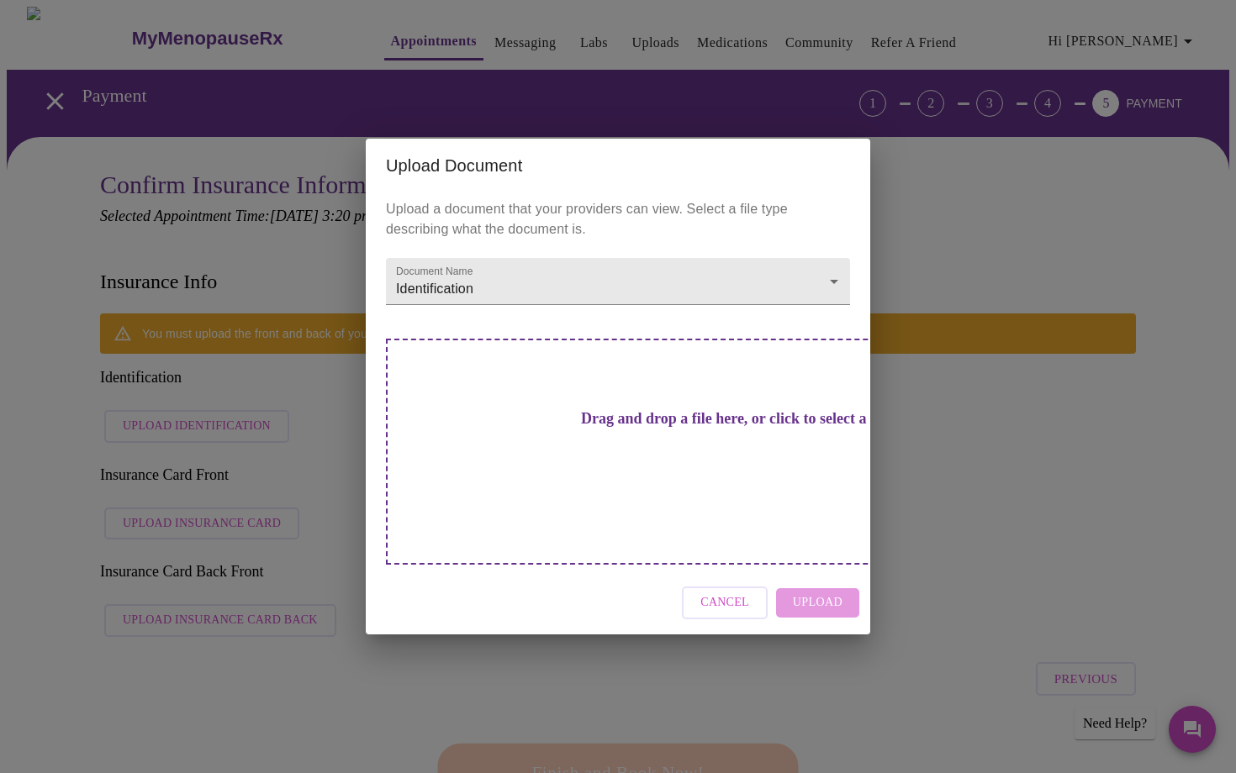
click at [587, 428] on h3 "Drag and drop a file here, or click to select a file" at bounding box center [735, 419] width 464 height 18
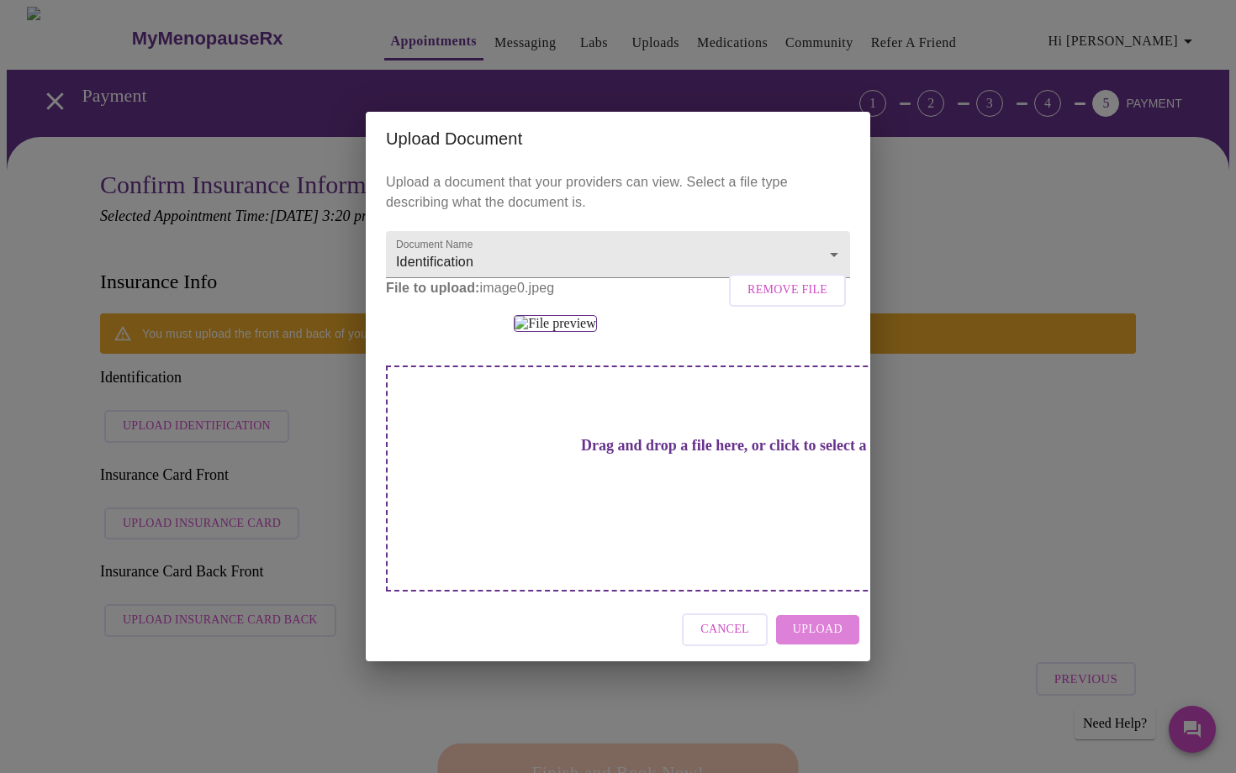
click at [809, 645] on button "Upload" at bounding box center [817, 629] width 83 height 29
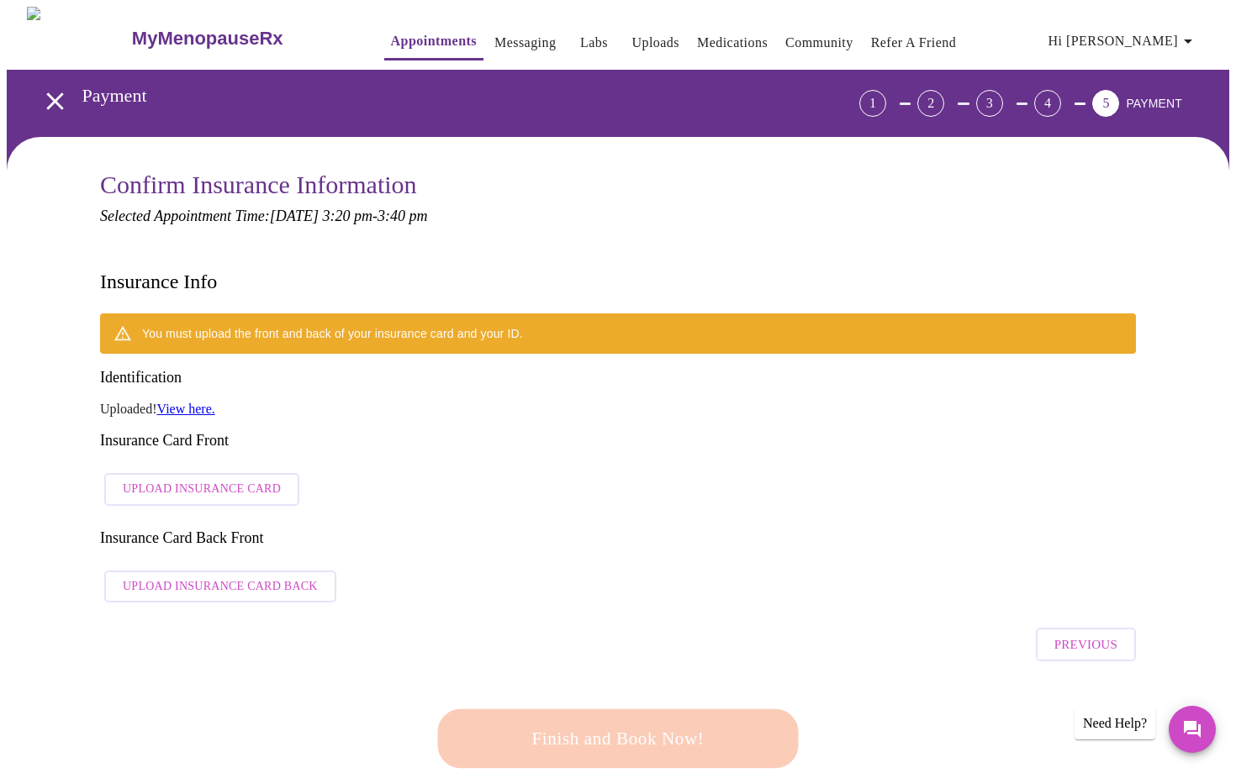
click at [213, 419] on div "You must upload the front and back of your insurance card and your ID. Identifi…" at bounding box center [617, 463] width 1035 height 298
click at [206, 479] on span "Upload Insurance Card" at bounding box center [202, 489] width 158 height 21
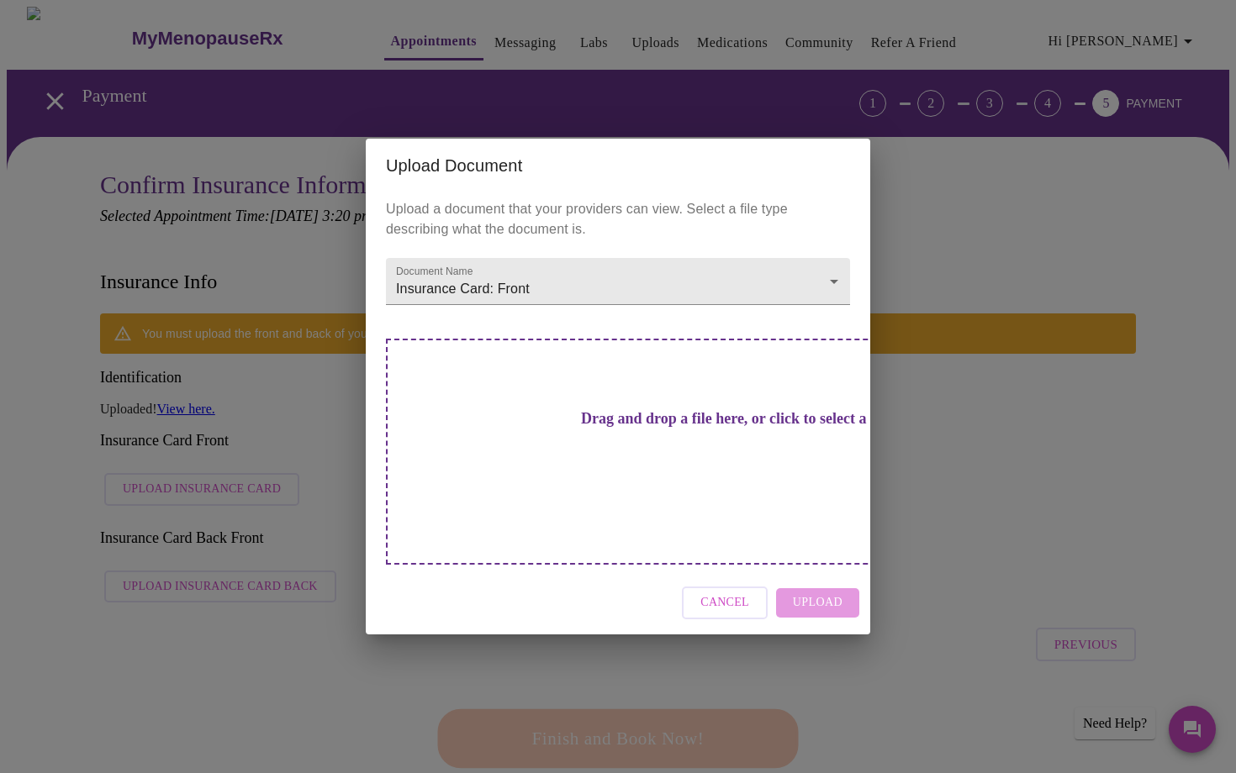
click at [519, 428] on h3 "Drag and drop a file here, or click to select a file" at bounding box center [735, 419] width 464 height 18
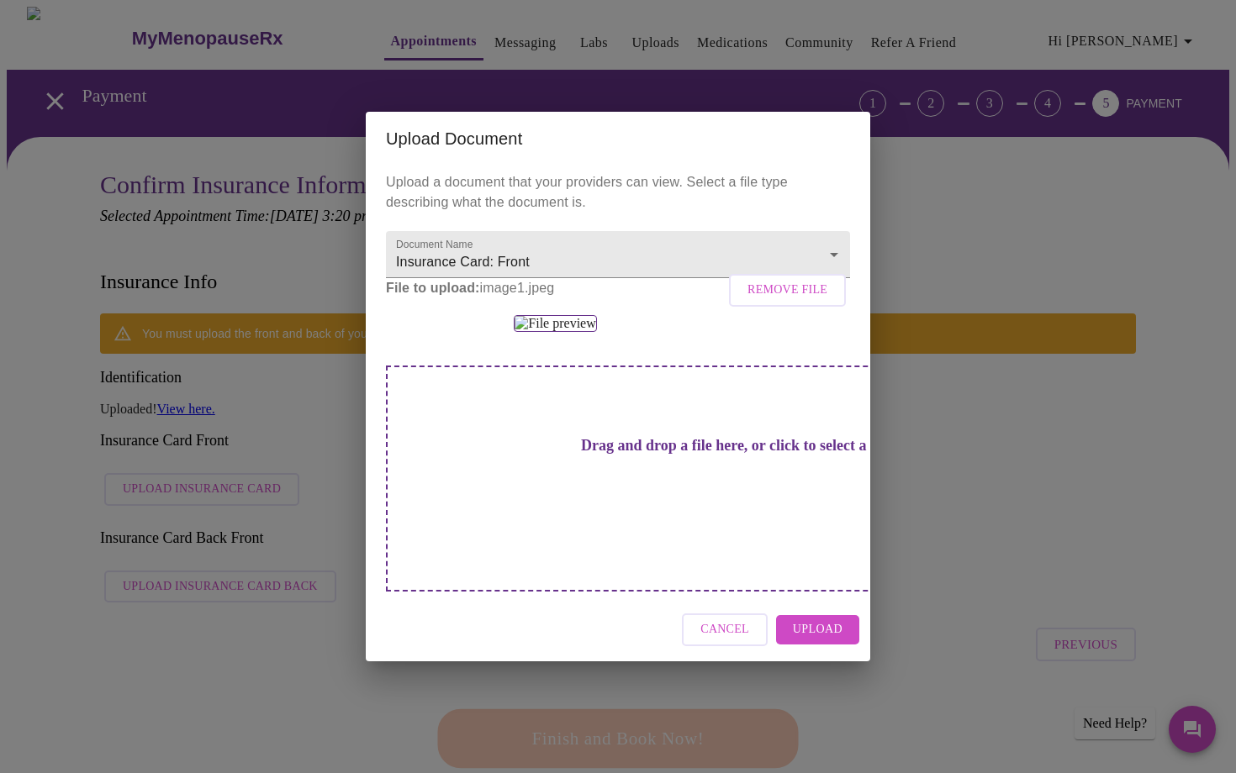
click at [796, 640] on span "Upload" at bounding box center [818, 629] width 50 height 21
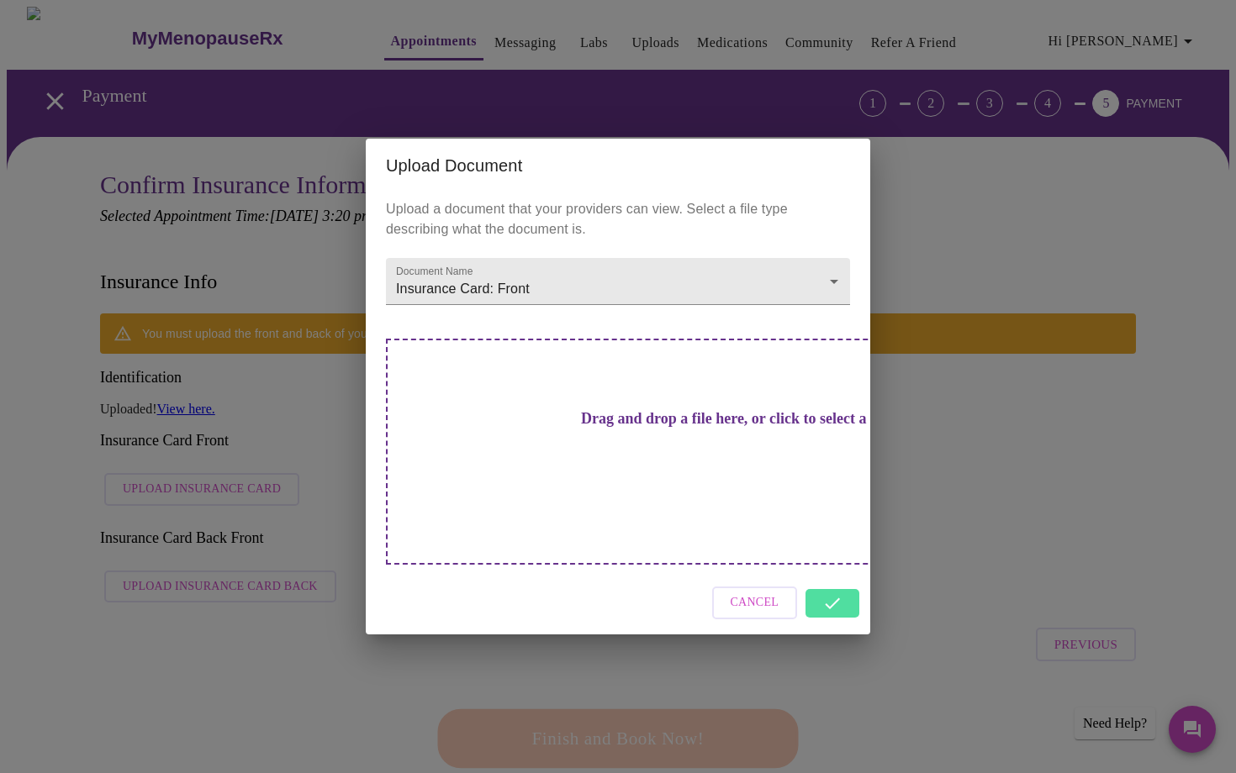
click at [819, 583] on div "Cancel" at bounding box center [618, 603] width 504 height 63
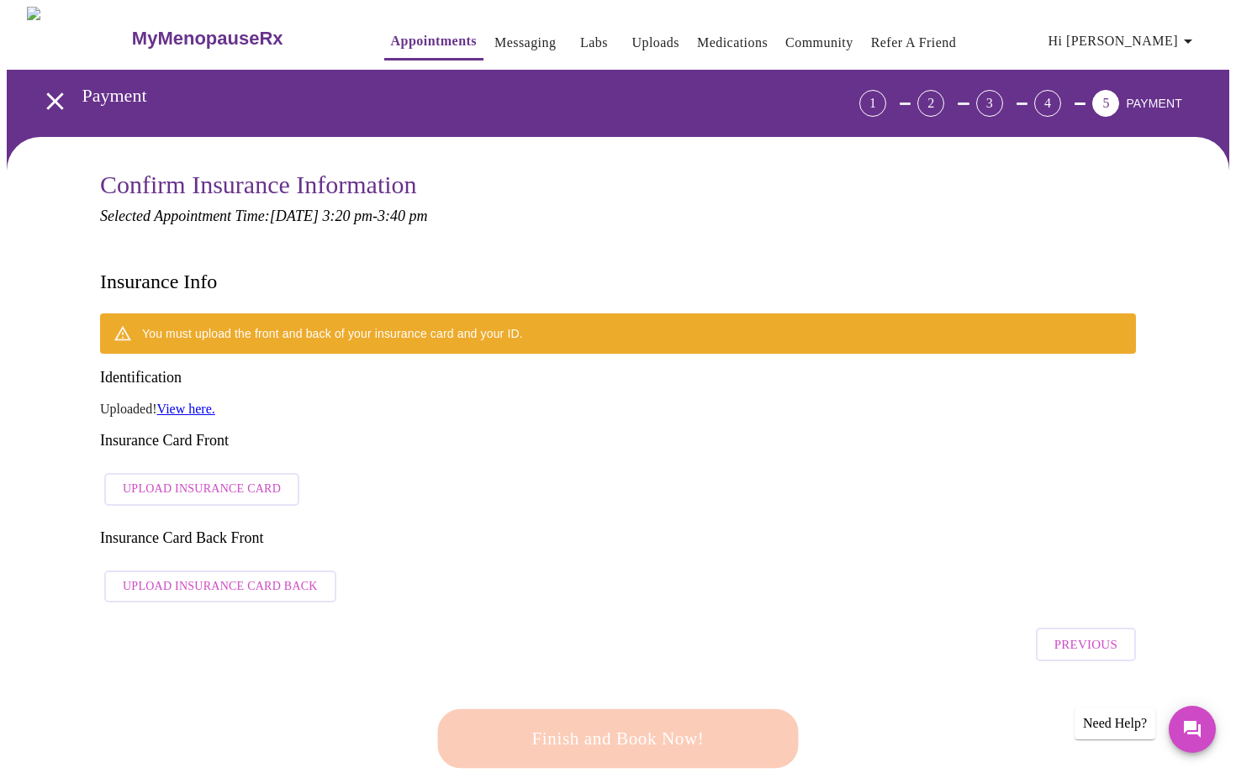
click at [825, 572] on div "Cancel Upload" at bounding box center [618, 603] width 504 height 63
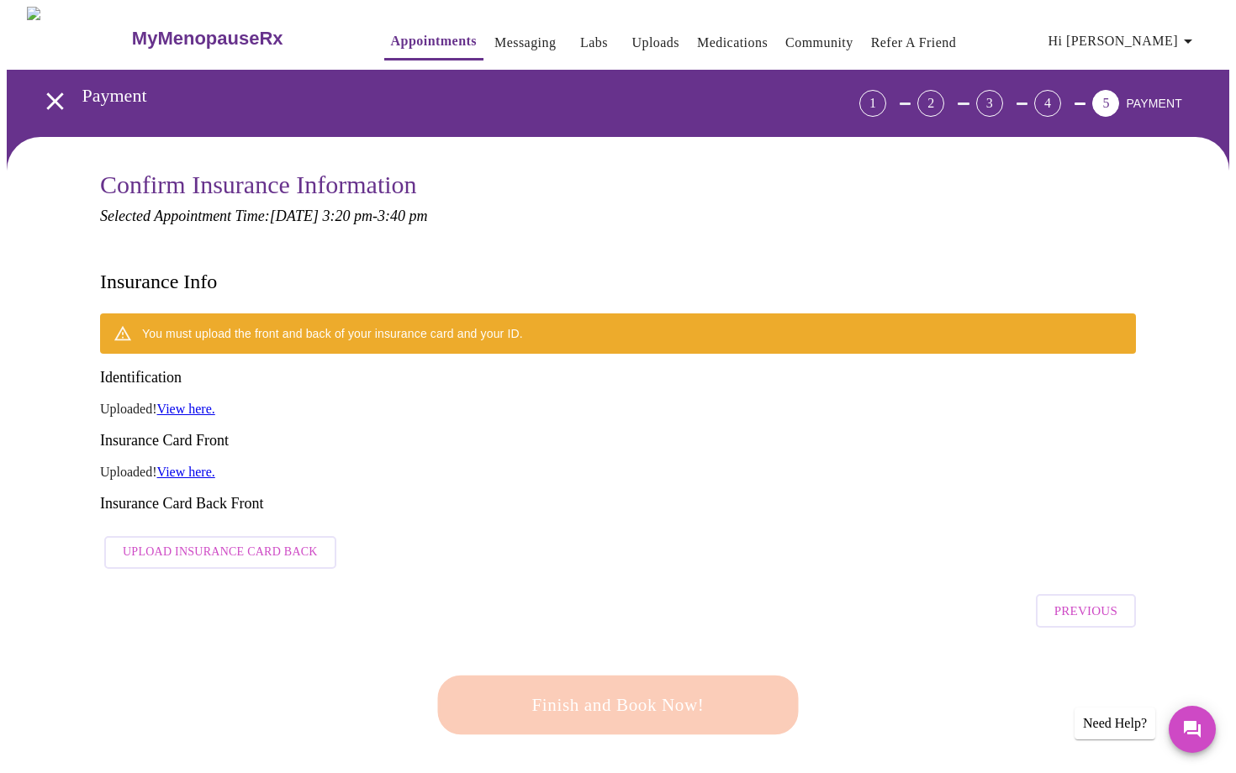
click at [234, 542] on span "Upload Insurance Card Back" at bounding box center [220, 552] width 195 height 21
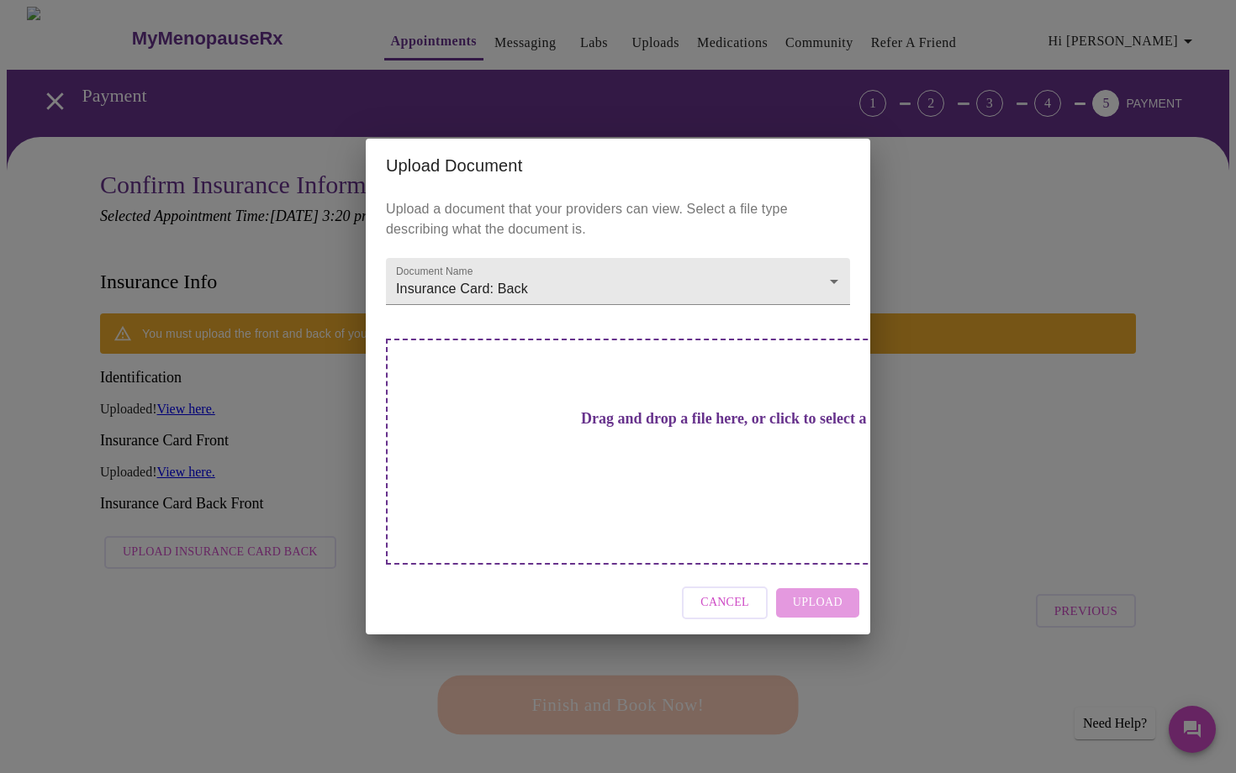
click at [645, 464] on div "Drag and drop a file here, or click to select a file" at bounding box center [735, 452] width 699 height 226
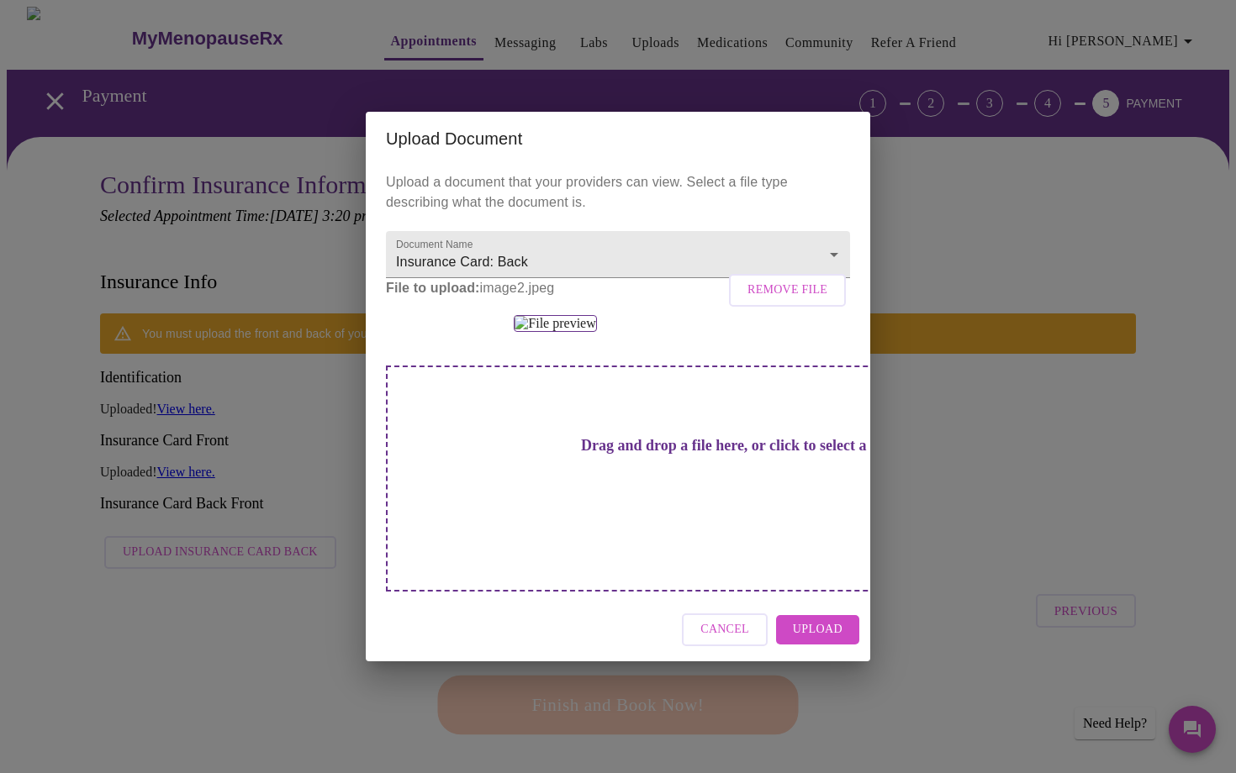
click at [797, 645] on button "Upload" at bounding box center [817, 629] width 83 height 29
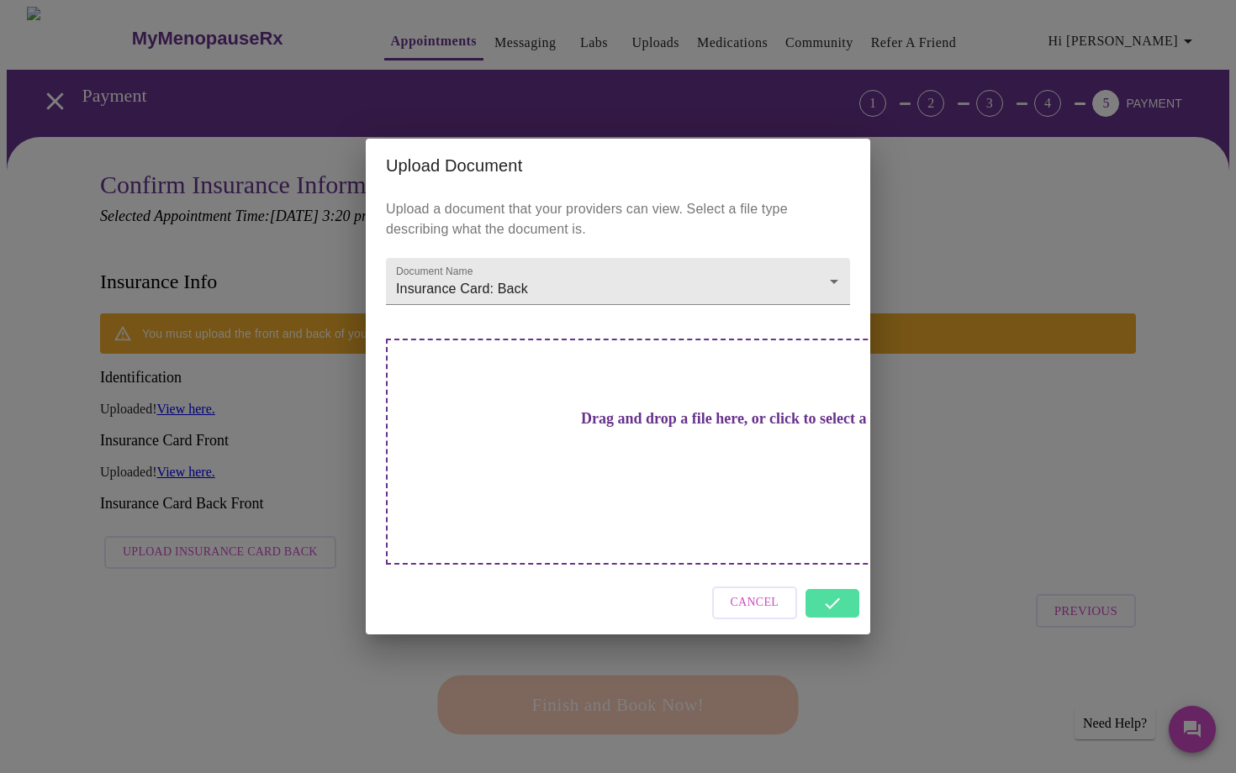
click at [845, 579] on div "Cancel" at bounding box center [618, 603] width 504 height 63
click at [835, 572] on div "Cancel" at bounding box center [618, 603] width 504 height 63
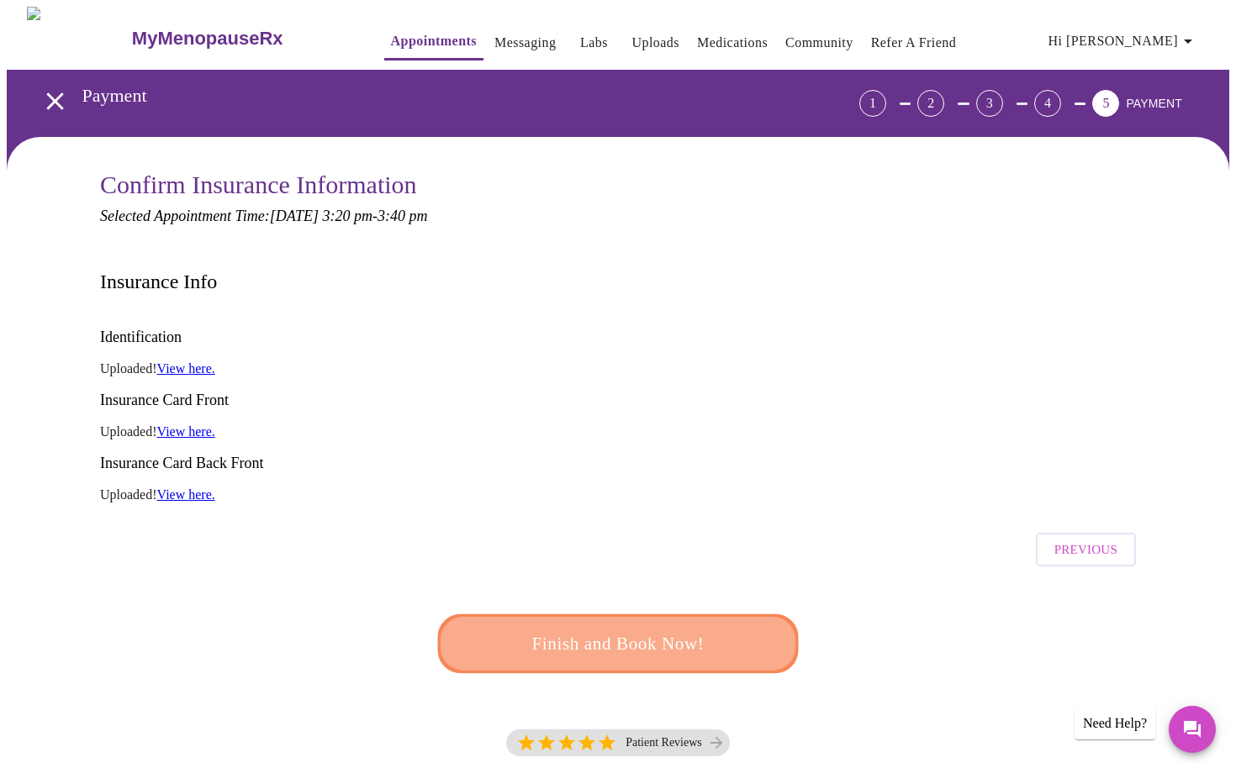
click at [744, 629] on span "Finish and Book Now!" at bounding box center [618, 644] width 312 height 31
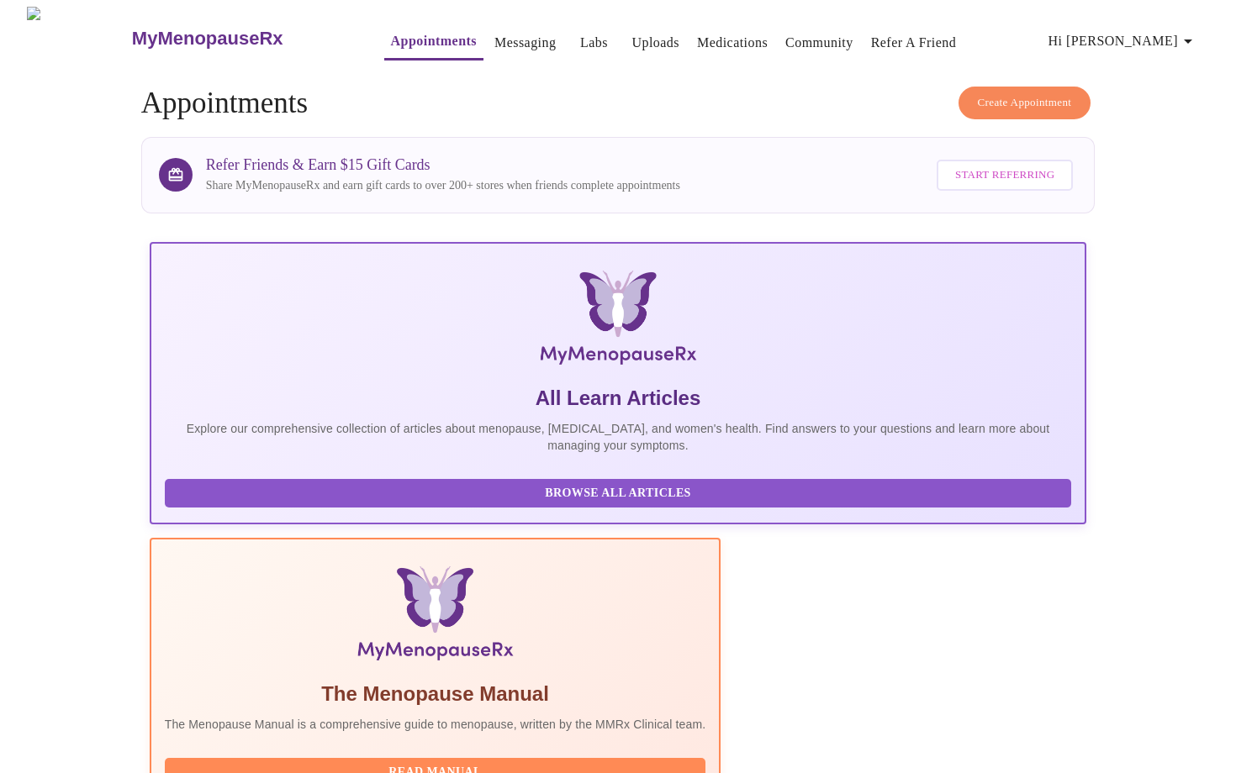
click at [1149, 36] on span "Hi [PERSON_NAME]" at bounding box center [1123, 41] width 150 height 24
click at [1149, 123] on li "Log out" at bounding box center [1168, 126] width 77 height 30
